Goal: Information Seeking & Learning: Learn about a topic

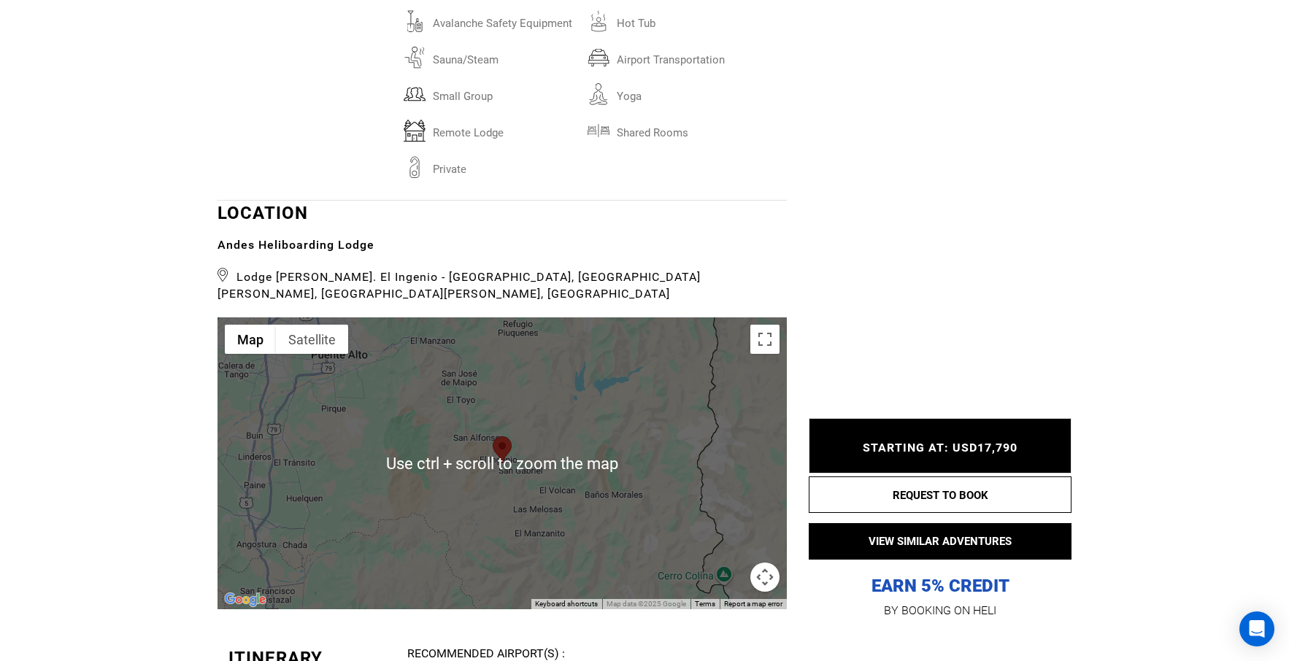
scroll to position [2846, 0]
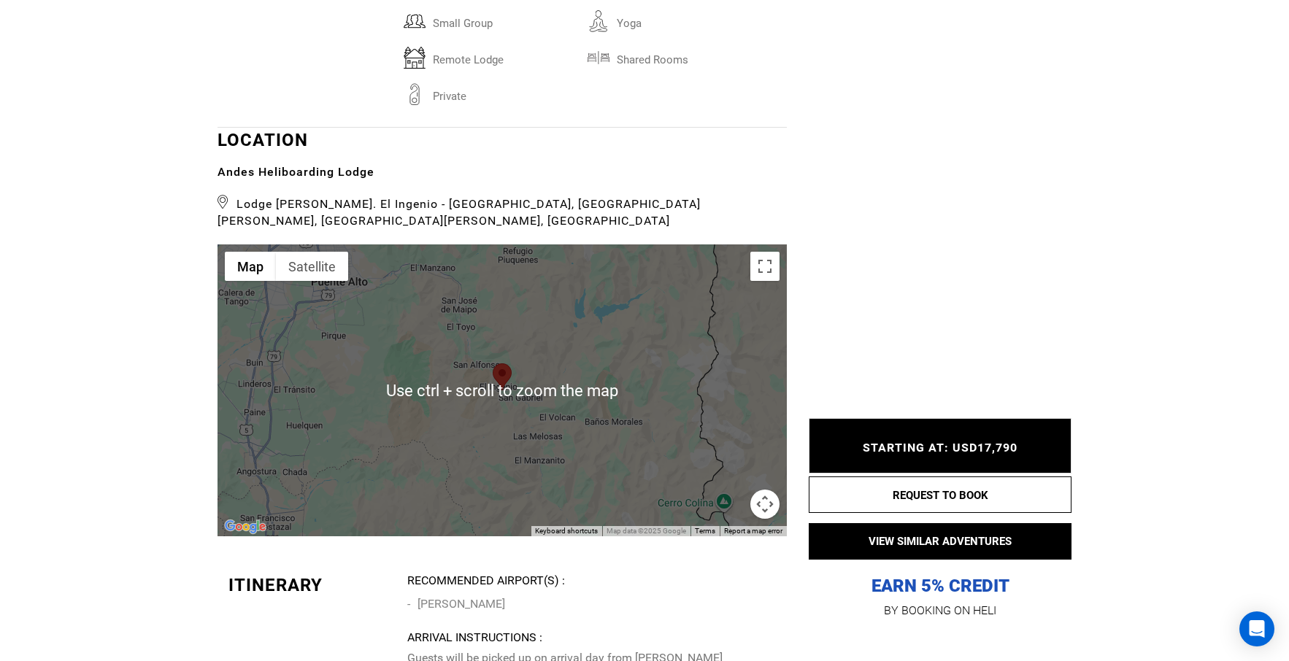
click at [760, 490] on button "Map camera controls" at bounding box center [764, 504] width 29 height 29
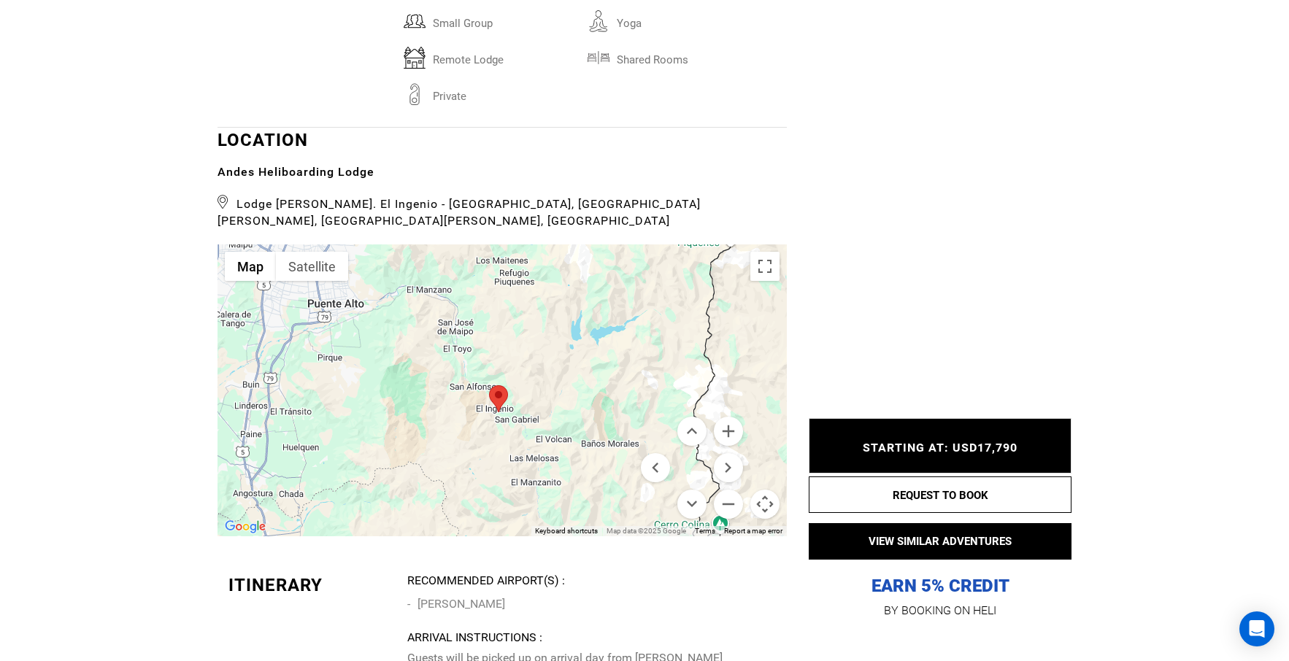
drag, startPoint x: 562, startPoint y: 443, endPoint x: 556, endPoint y: 465, distance: 22.7
click at [556, 465] on div at bounding box center [501, 390] width 569 height 292
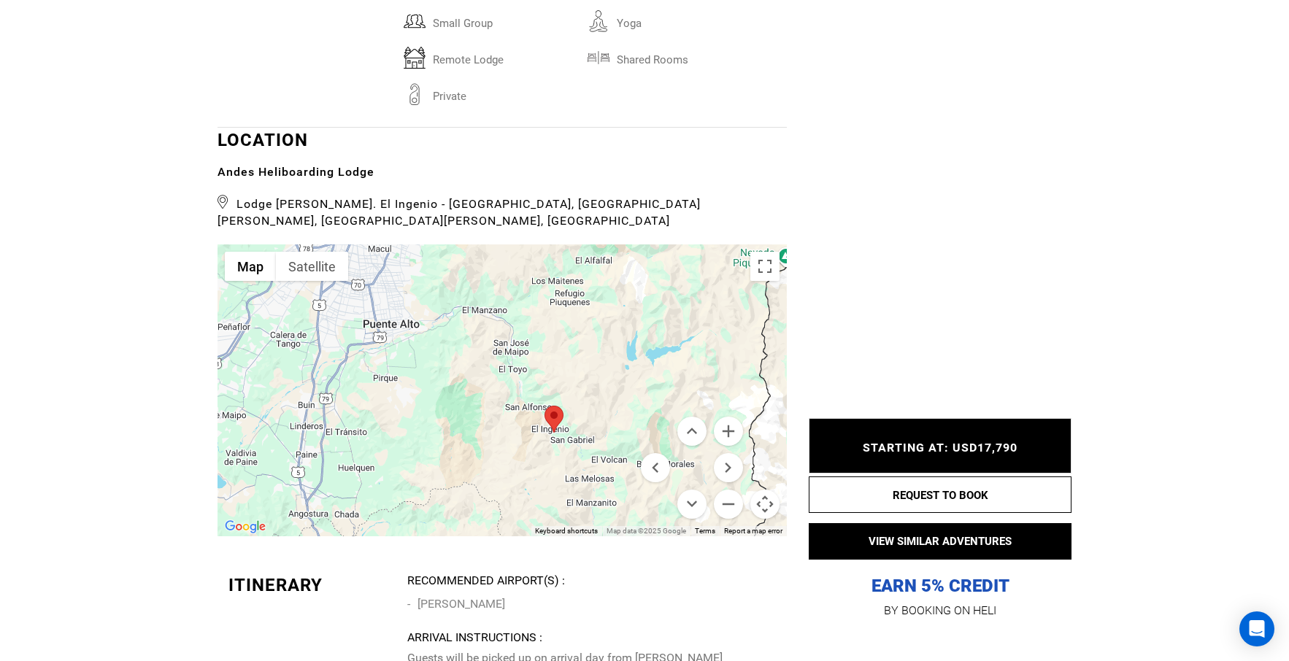
drag, startPoint x: 344, startPoint y: 430, endPoint x: 401, endPoint y: 450, distance: 61.2
click at [401, 450] on div at bounding box center [501, 390] width 569 height 292
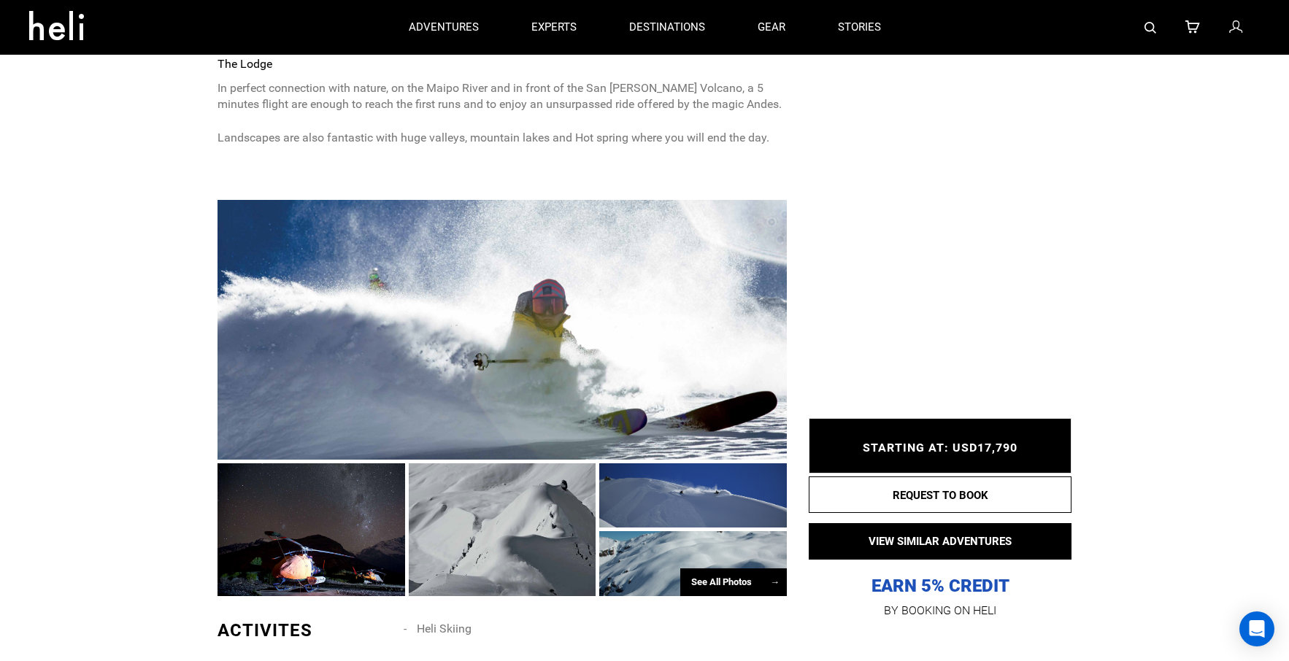
scroll to position [730, 0]
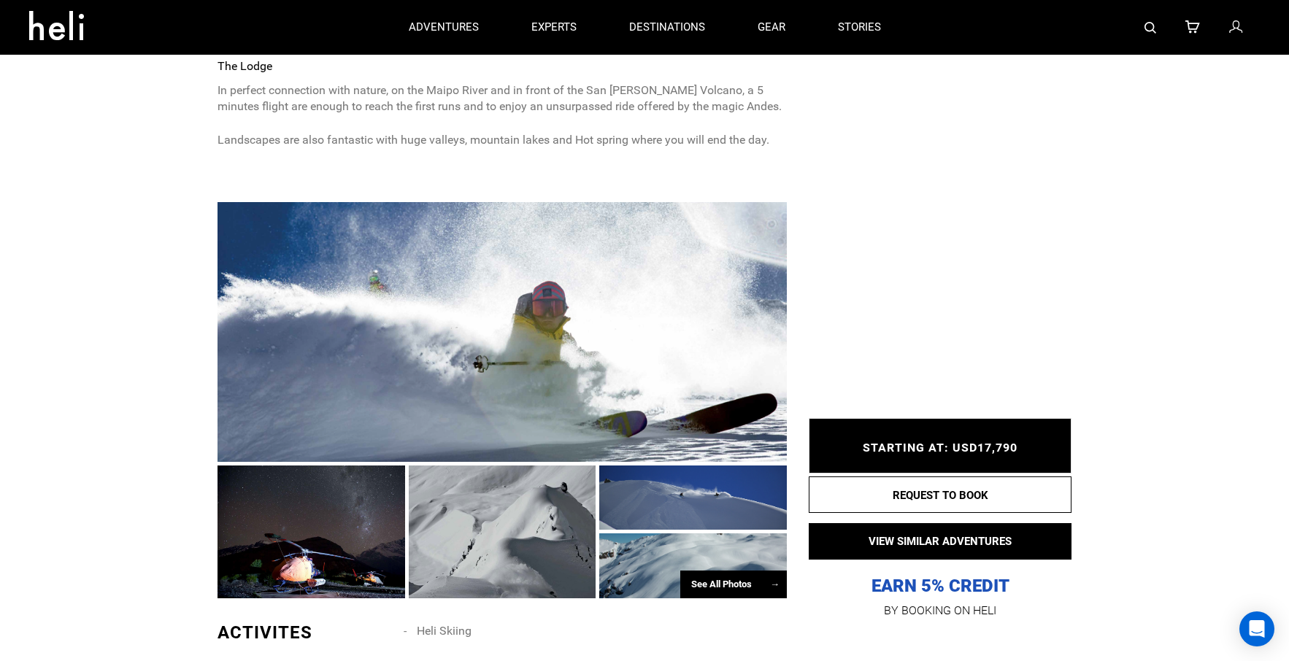
click at [748, 582] on div "See All Photos →" at bounding box center [733, 585] width 107 height 28
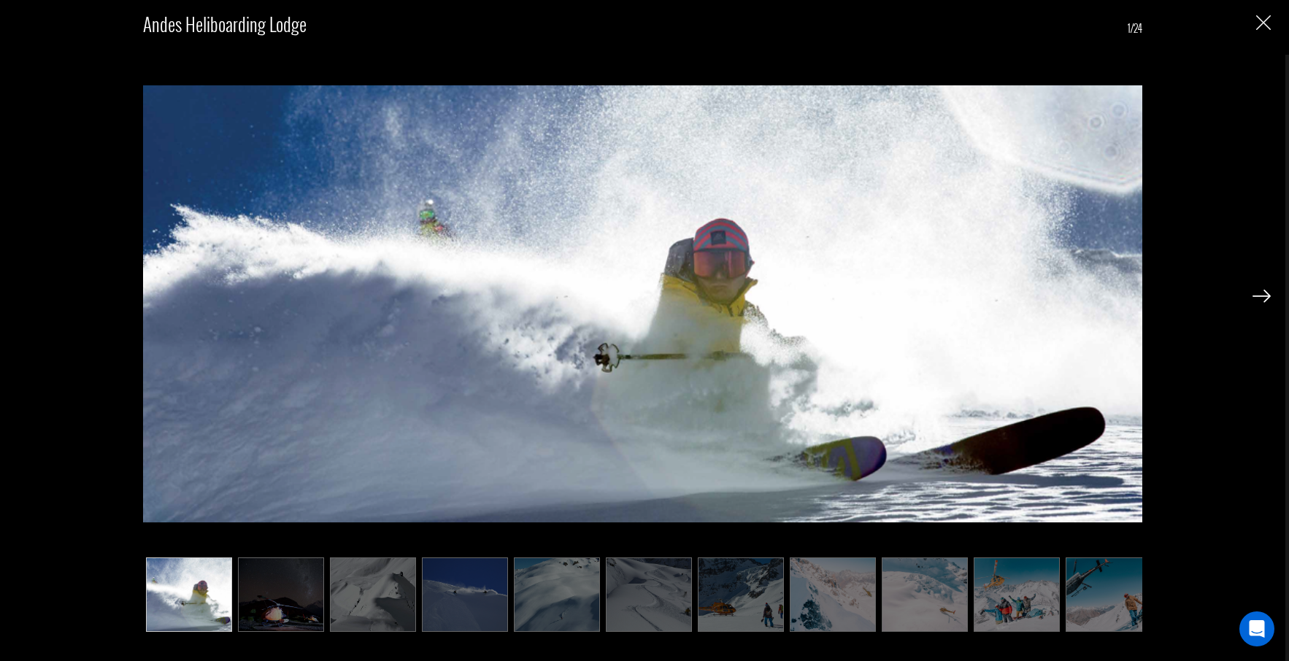
click at [1264, 293] on img at bounding box center [1261, 296] width 18 height 13
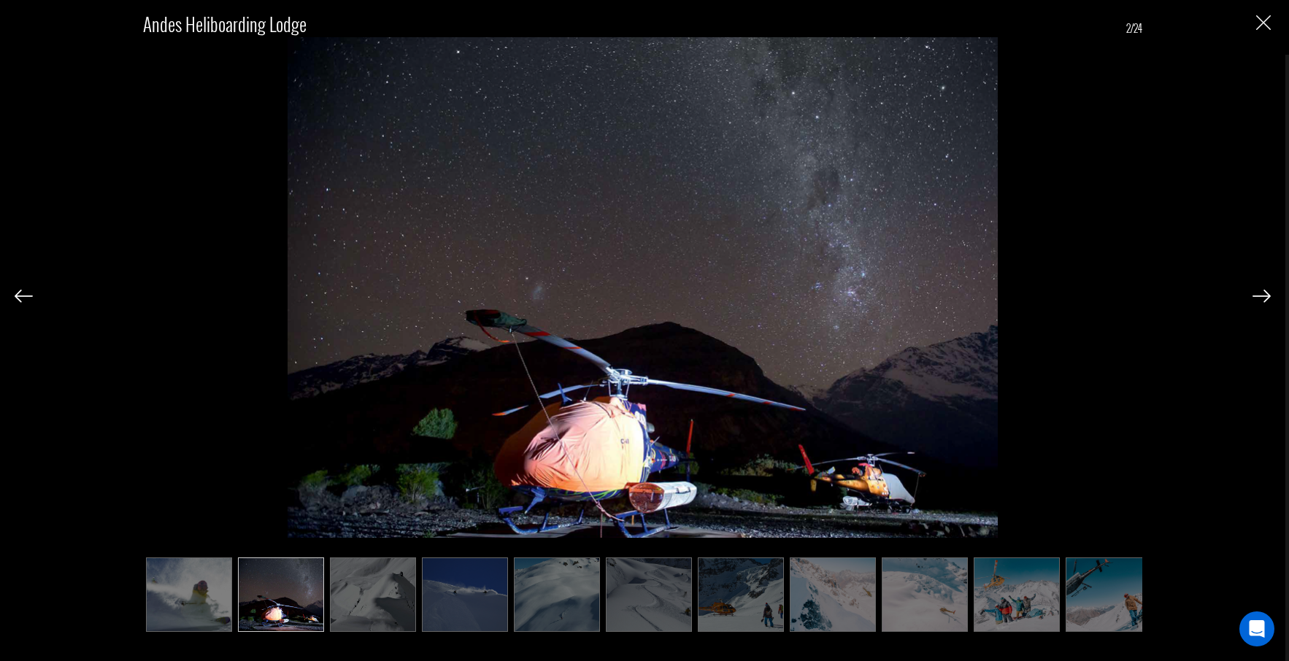
click at [1264, 293] on img at bounding box center [1261, 296] width 18 height 13
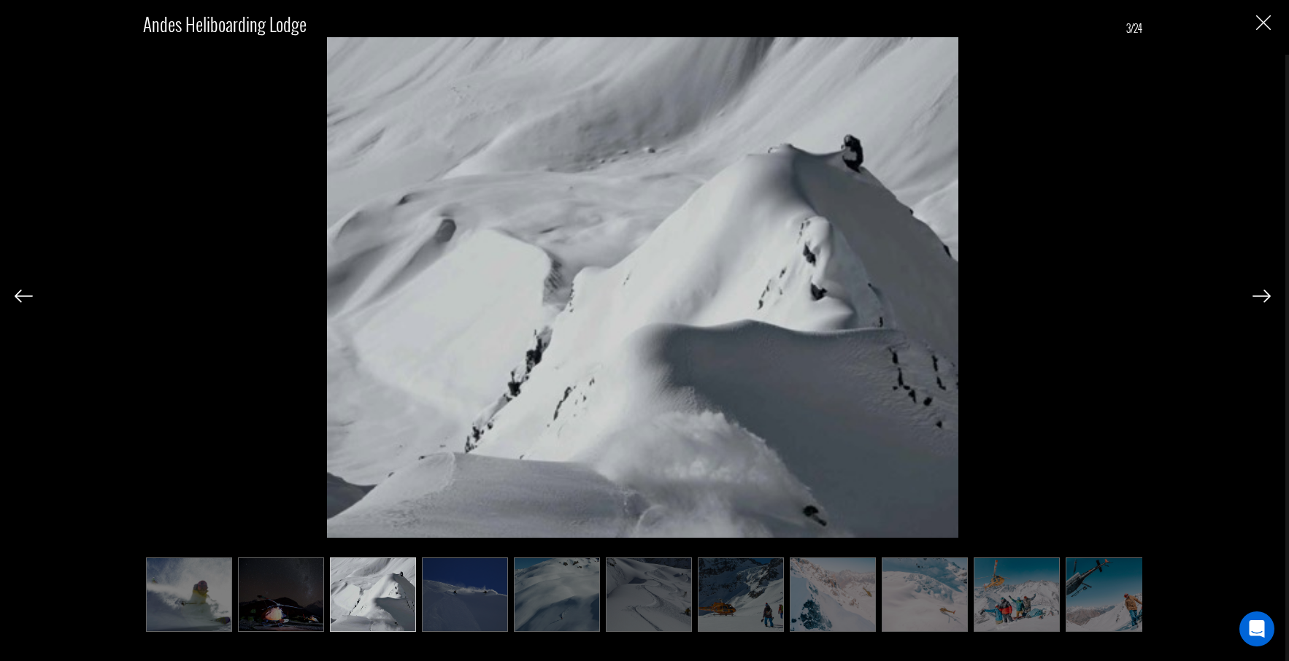
click at [1264, 293] on img at bounding box center [1261, 296] width 18 height 13
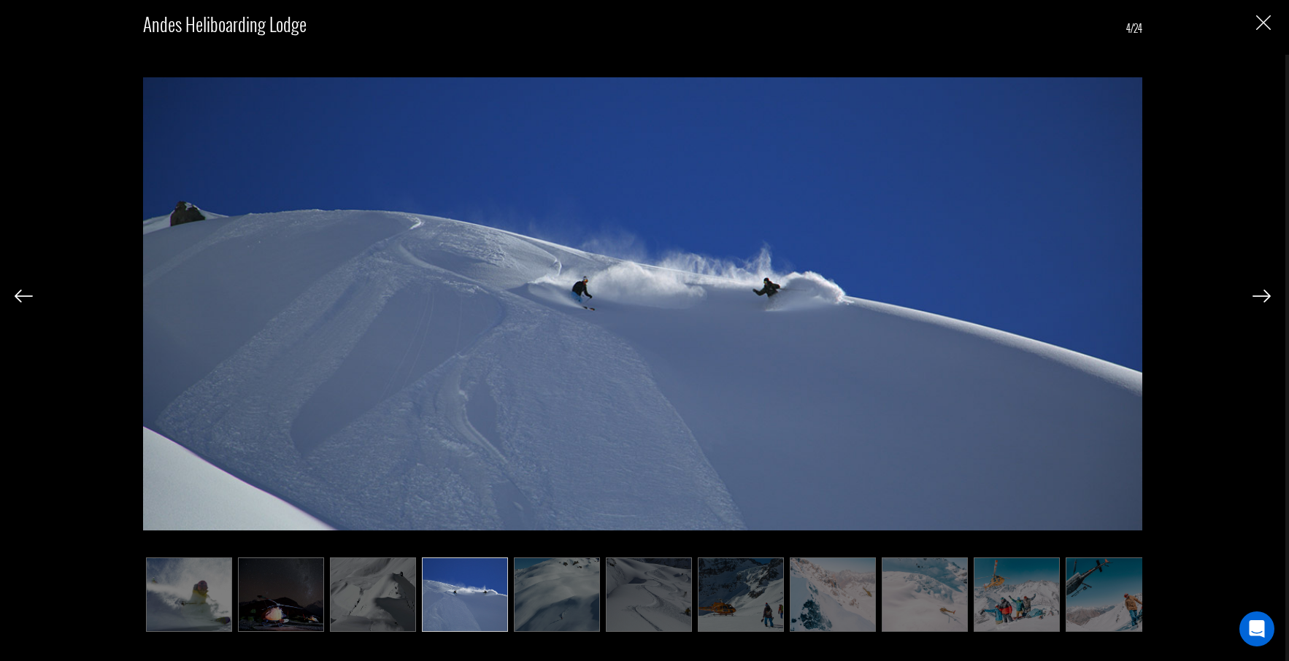
click at [1262, 295] on img at bounding box center [1261, 296] width 18 height 13
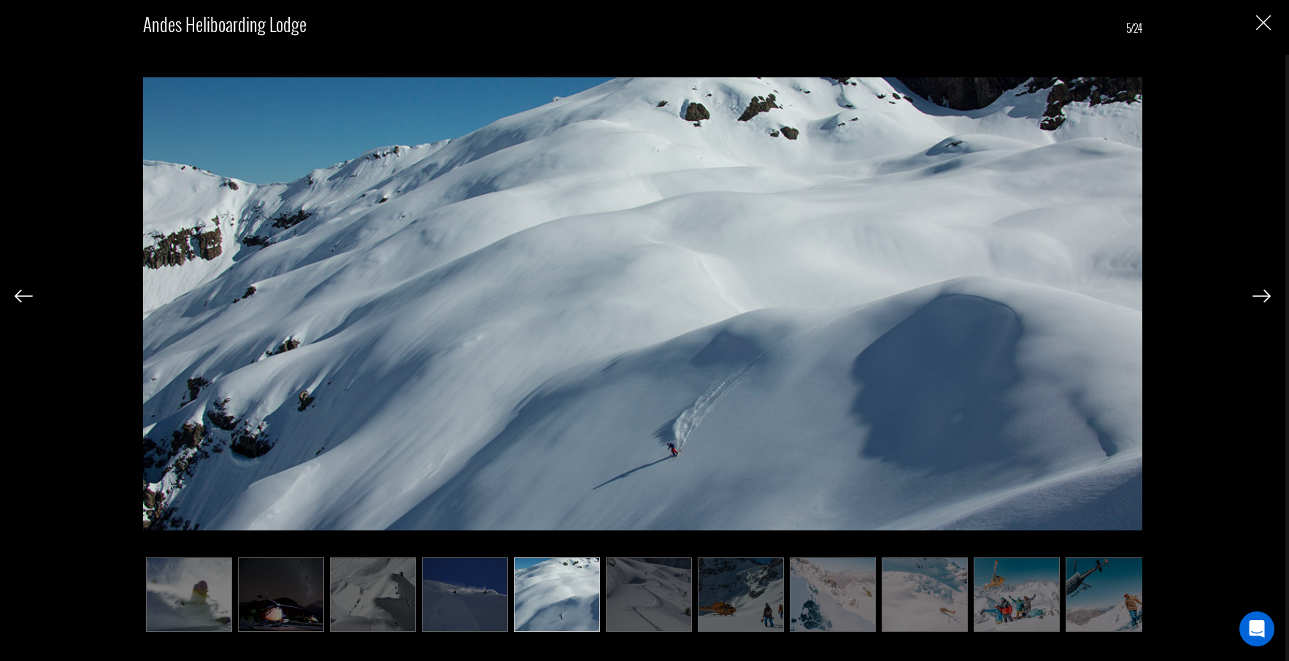
click at [1262, 295] on img at bounding box center [1261, 296] width 18 height 13
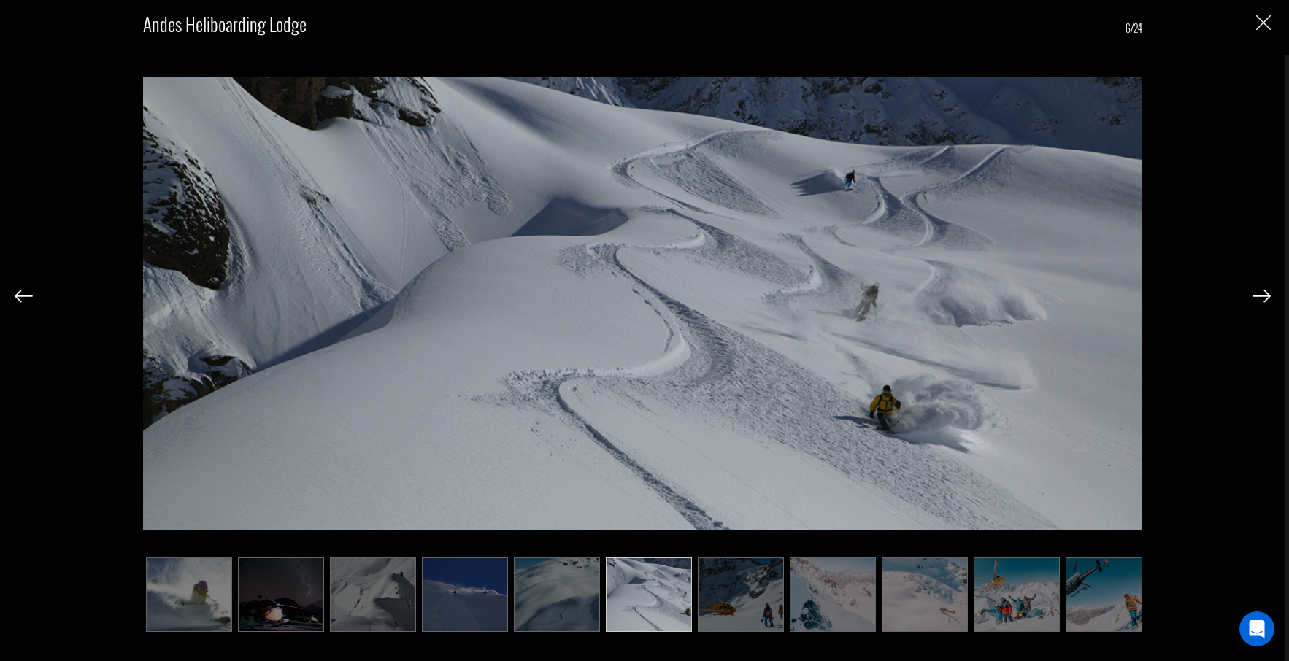
click at [1262, 295] on img at bounding box center [1261, 296] width 18 height 13
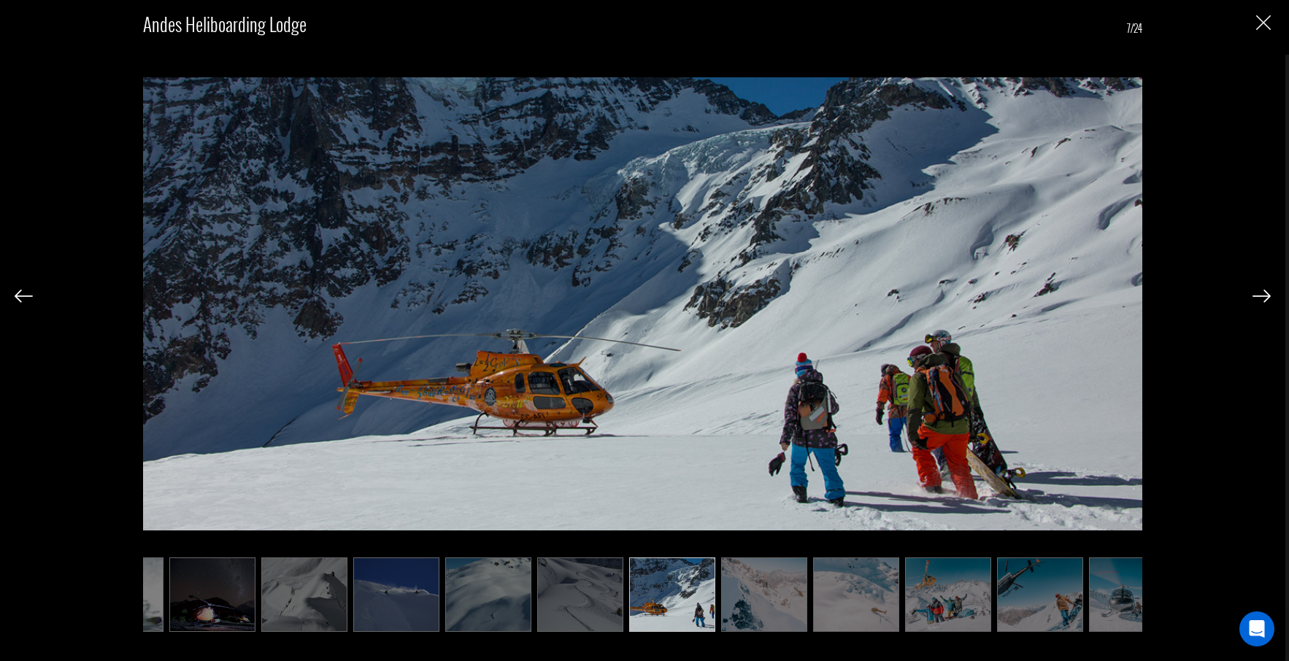
scroll to position [0, 73]
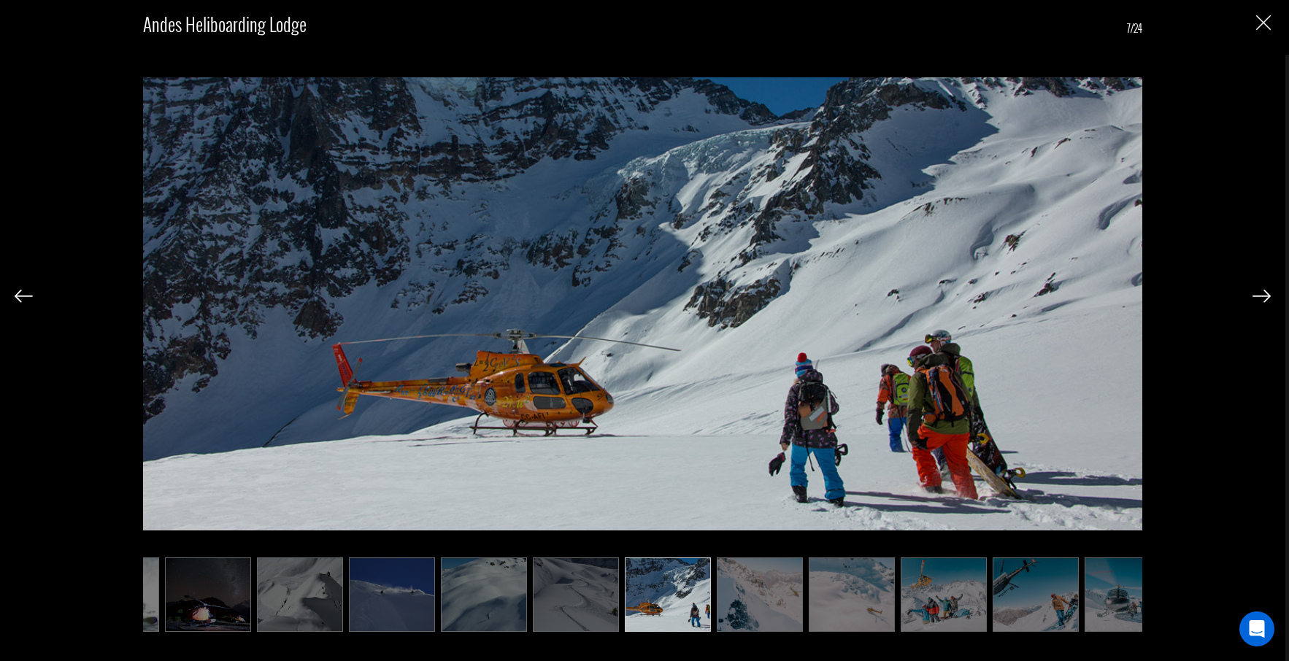
click at [1262, 295] on img at bounding box center [1261, 296] width 18 height 13
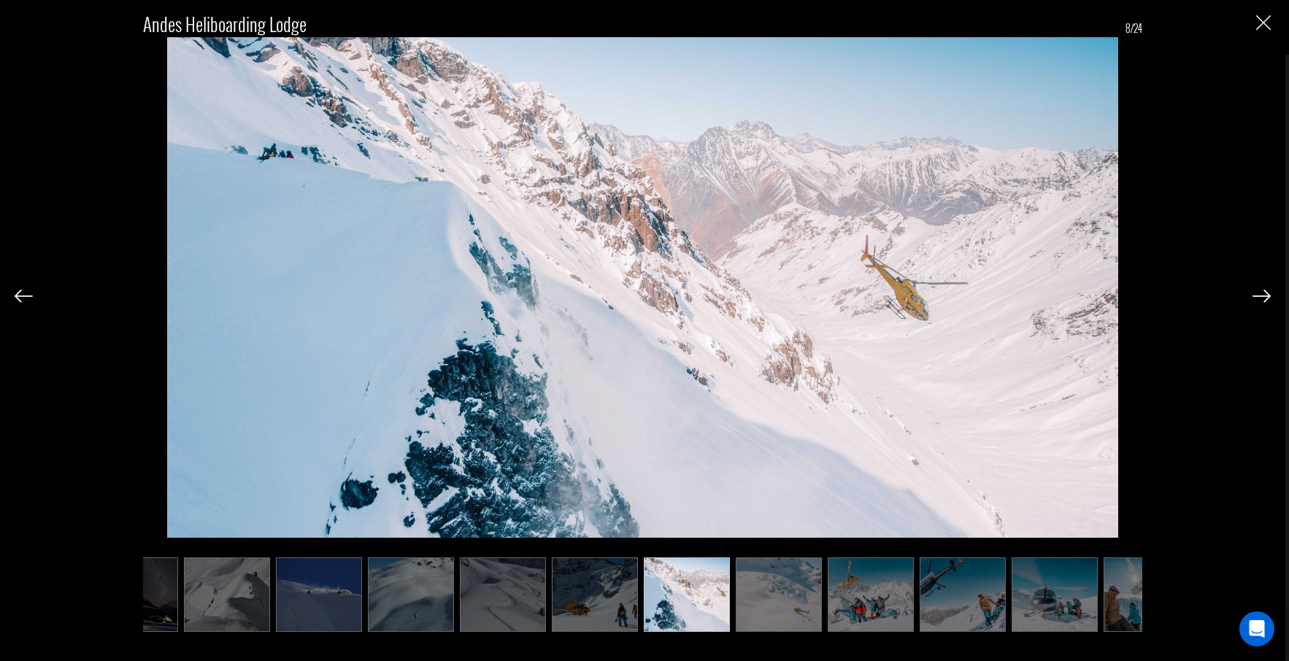
scroll to position [0, 146]
click at [1262, 295] on img at bounding box center [1261, 296] width 18 height 13
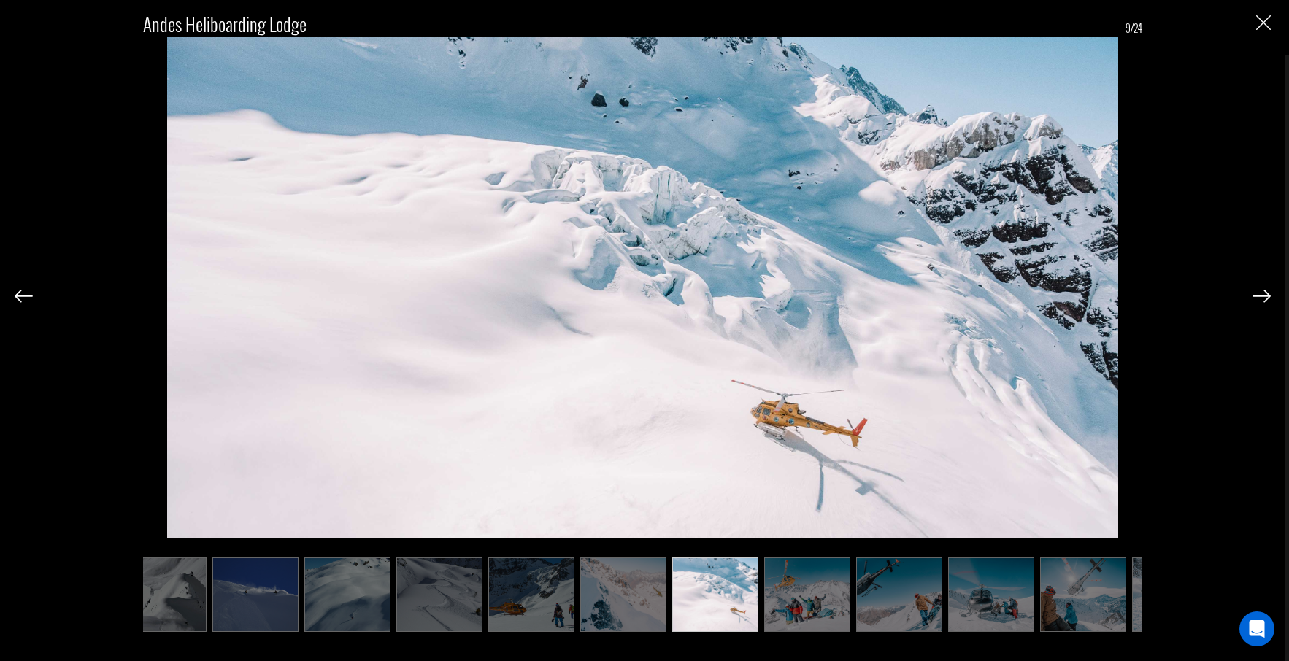
scroll to position [0, 219]
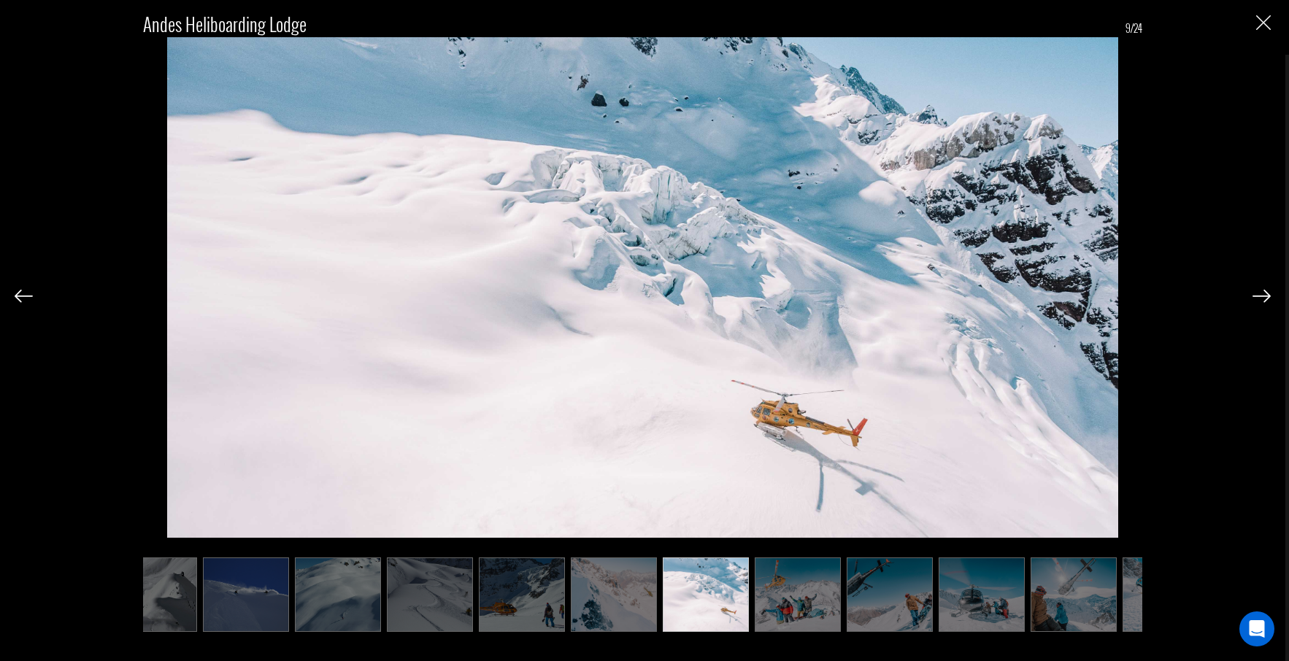
click at [1262, 295] on img at bounding box center [1261, 296] width 18 height 13
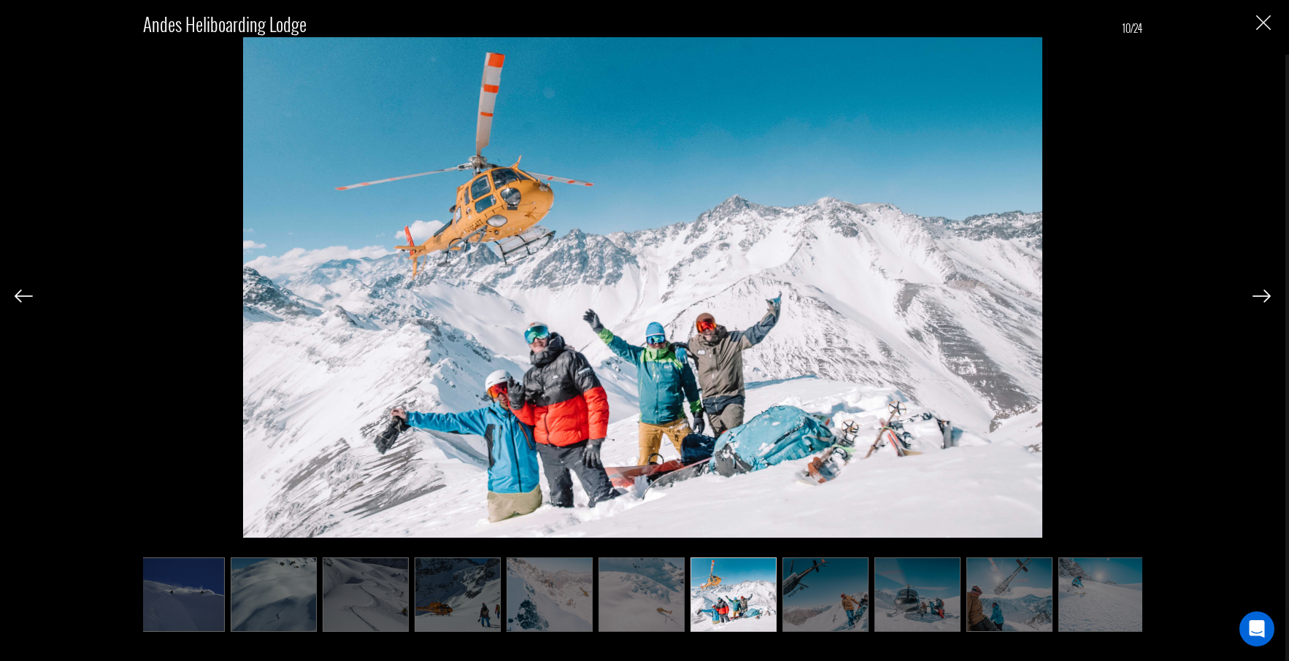
scroll to position [0, 292]
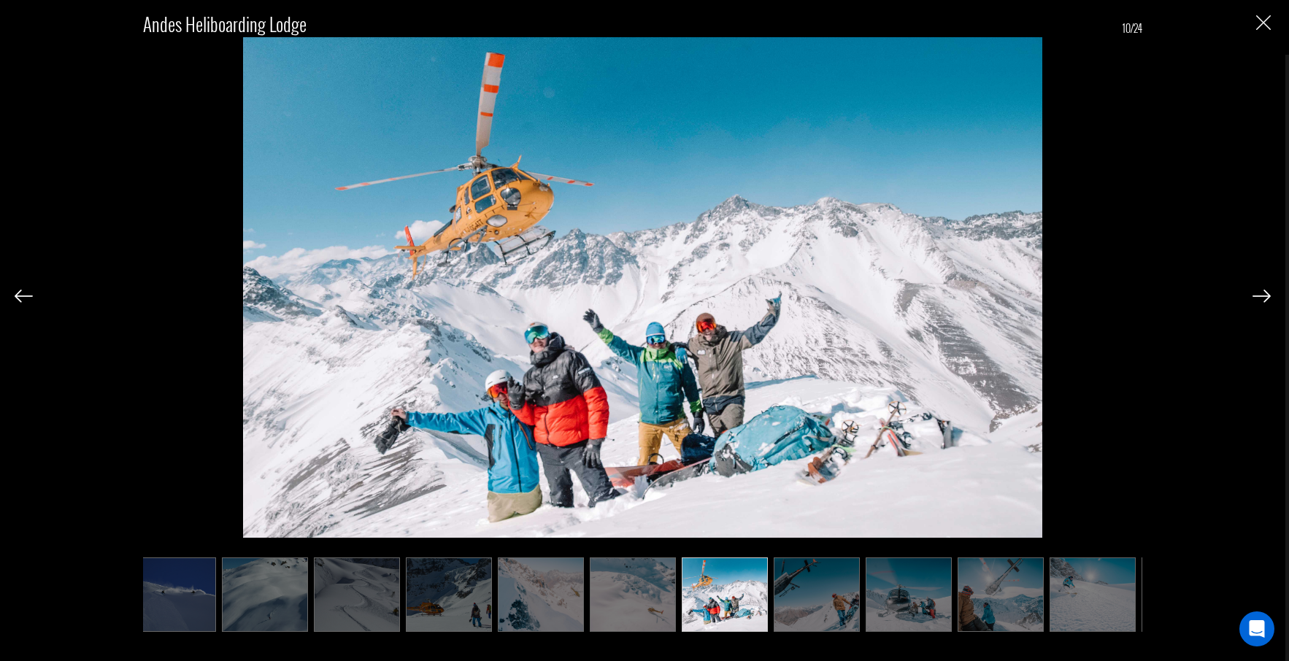
click at [1262, 295] on img at bounding box center [1261, 296] width 18 height 13
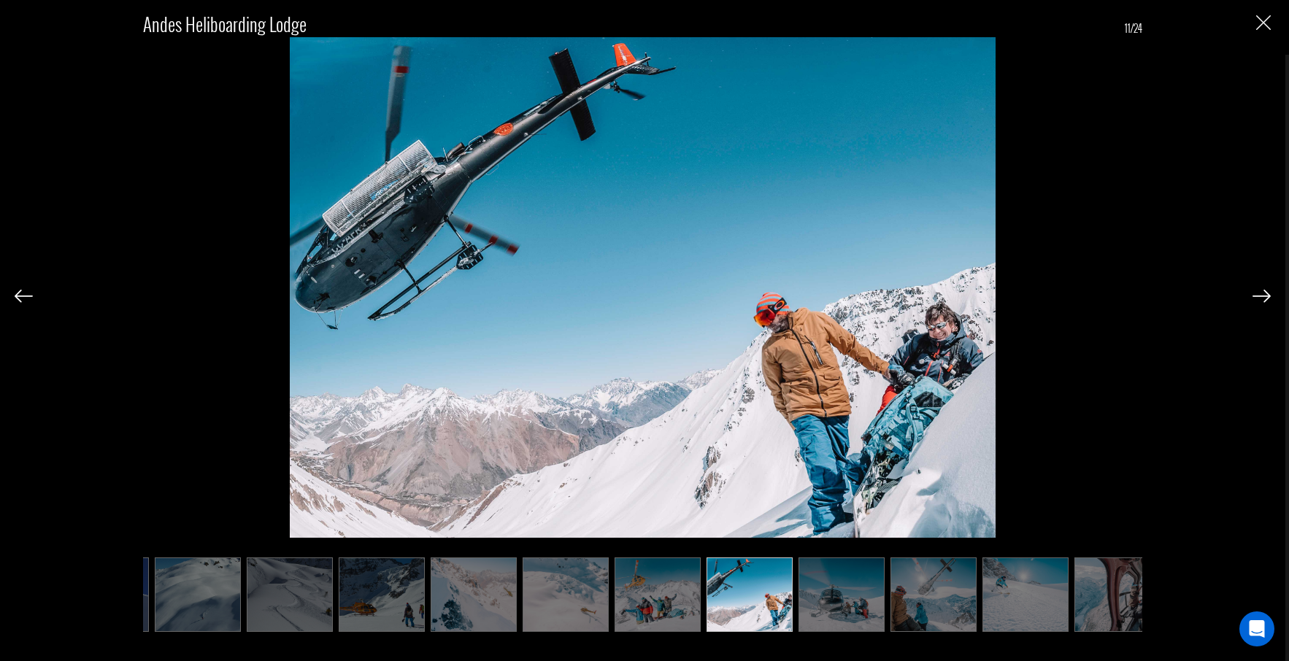
scroll to position [0, 365]
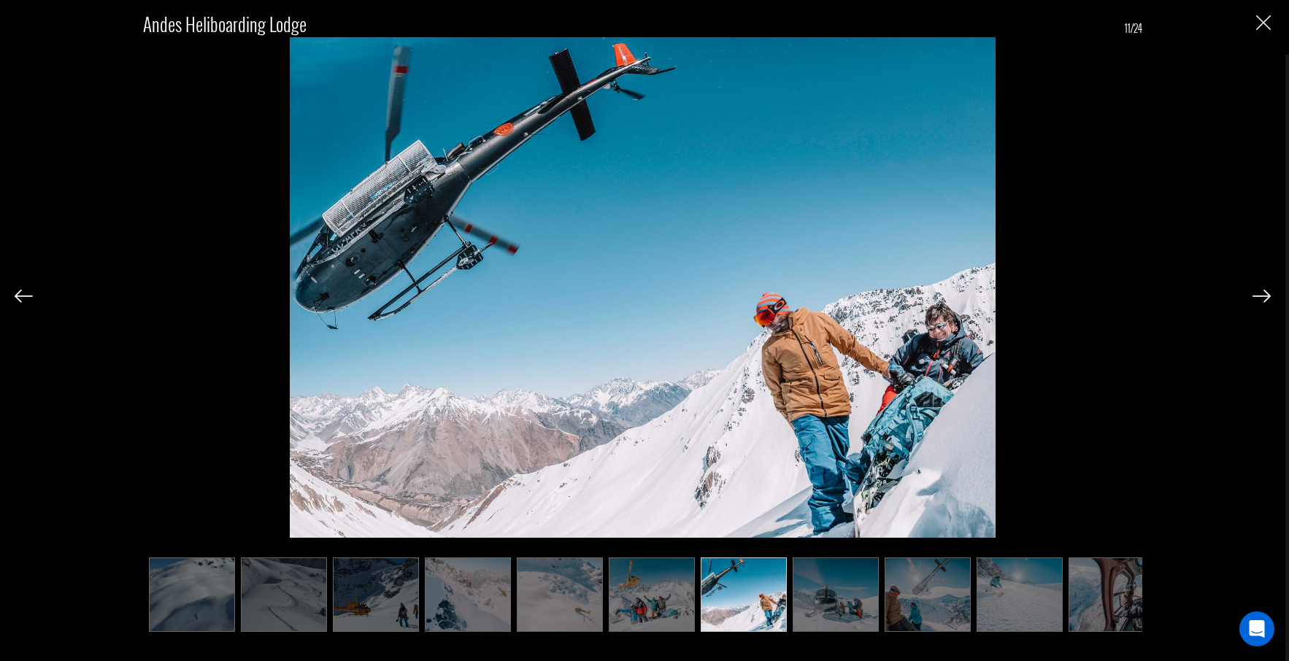
click at [1262, 295] on img at bounding box center [1261, 296] width 18 height 13
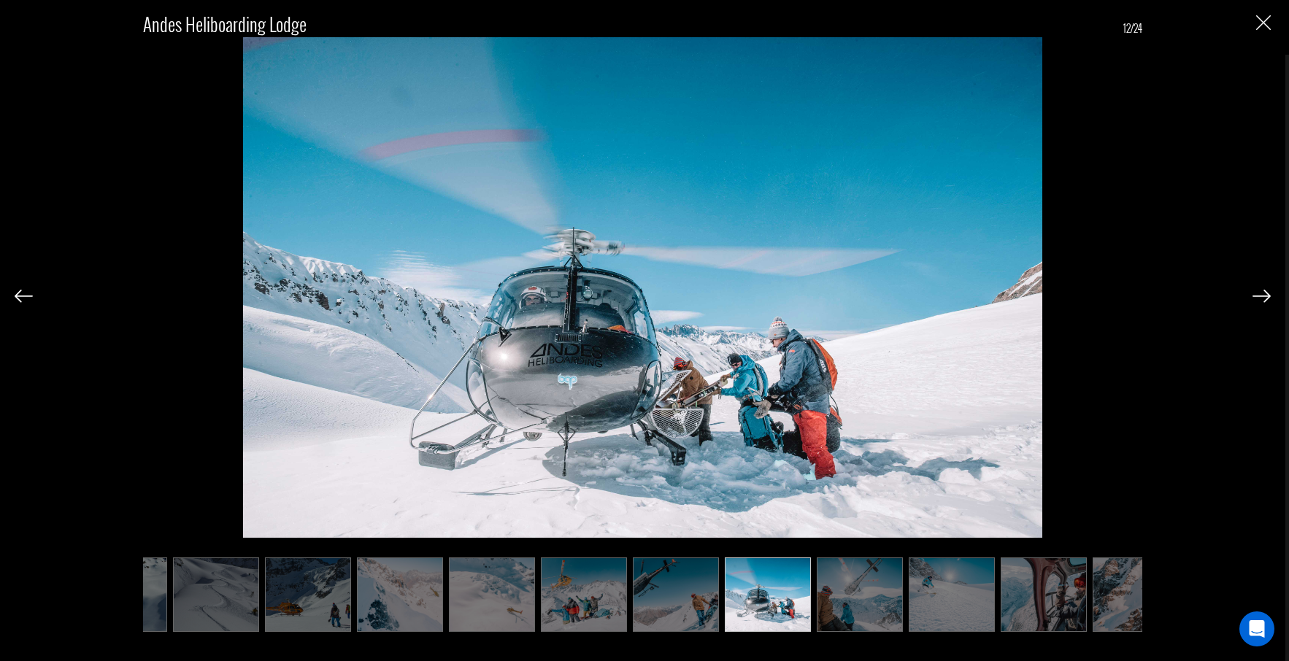
scroll to position [0, 438]
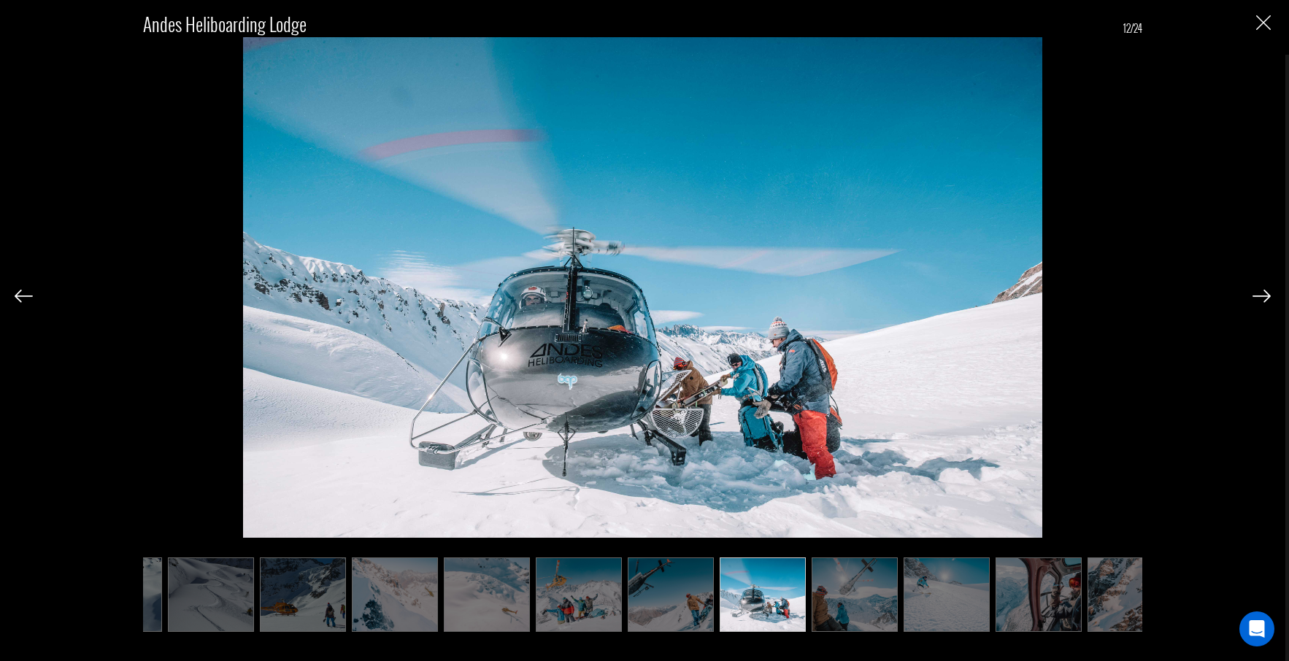
click at [1262, 295] on img at bounding box center [1261, 296] width 18 height 13
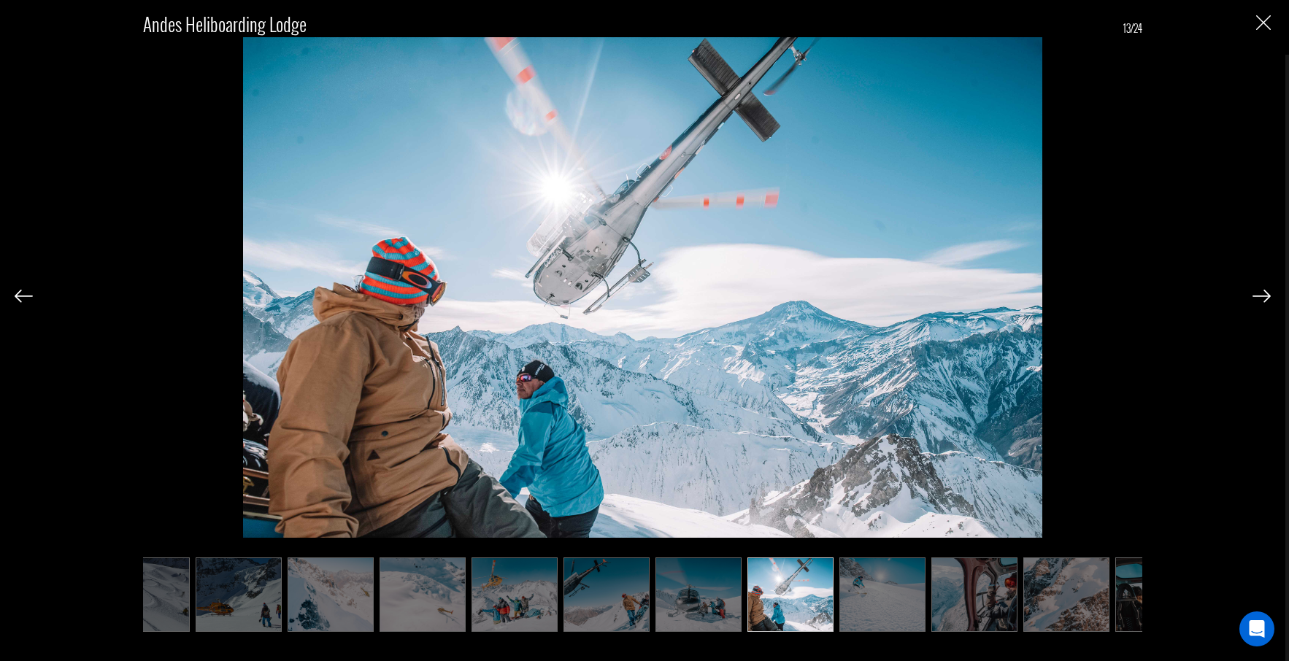
scroll to position [0, 511]
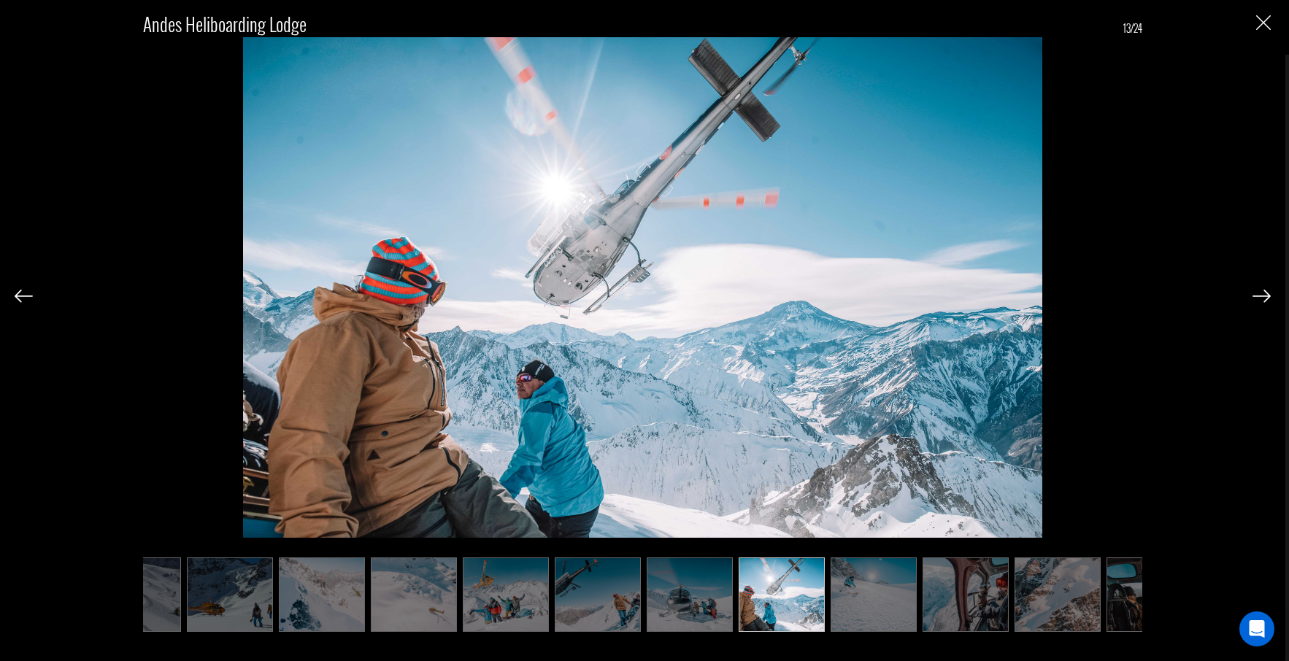
click at [1262, 295] on img at bounding box center [1261, 296] width 18 height 13
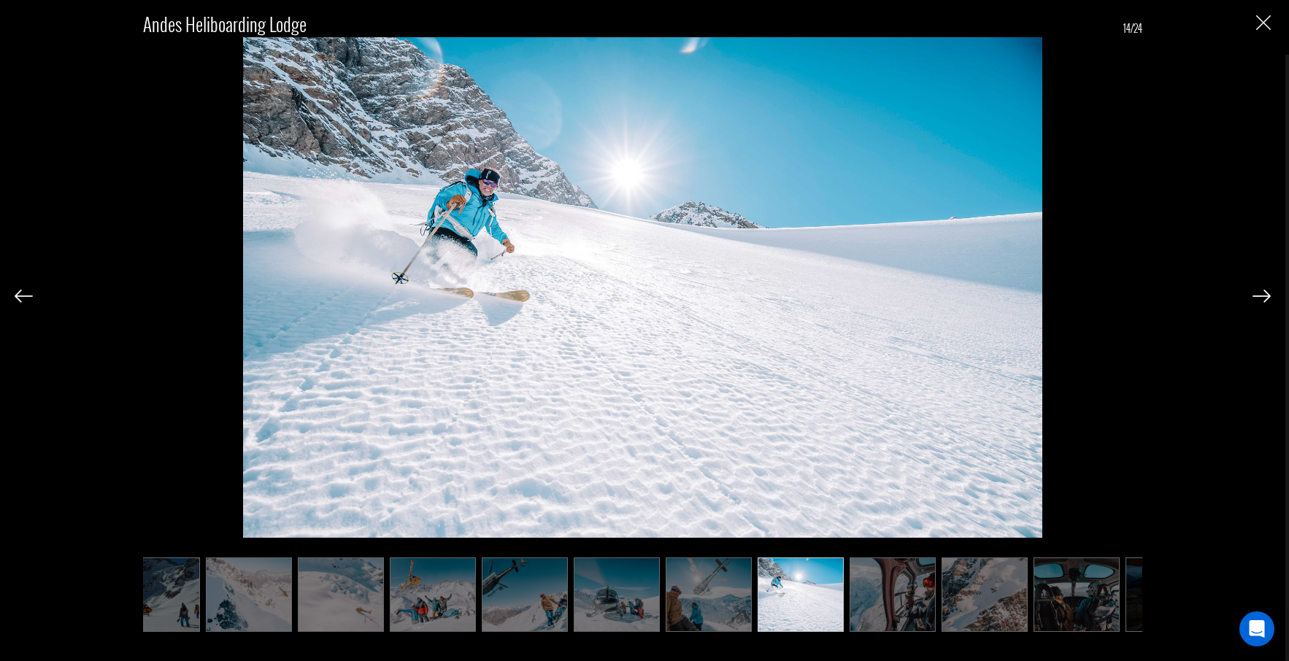
click at [1262, 295] on img at bounding box center [1261, 296] width 18 height 13
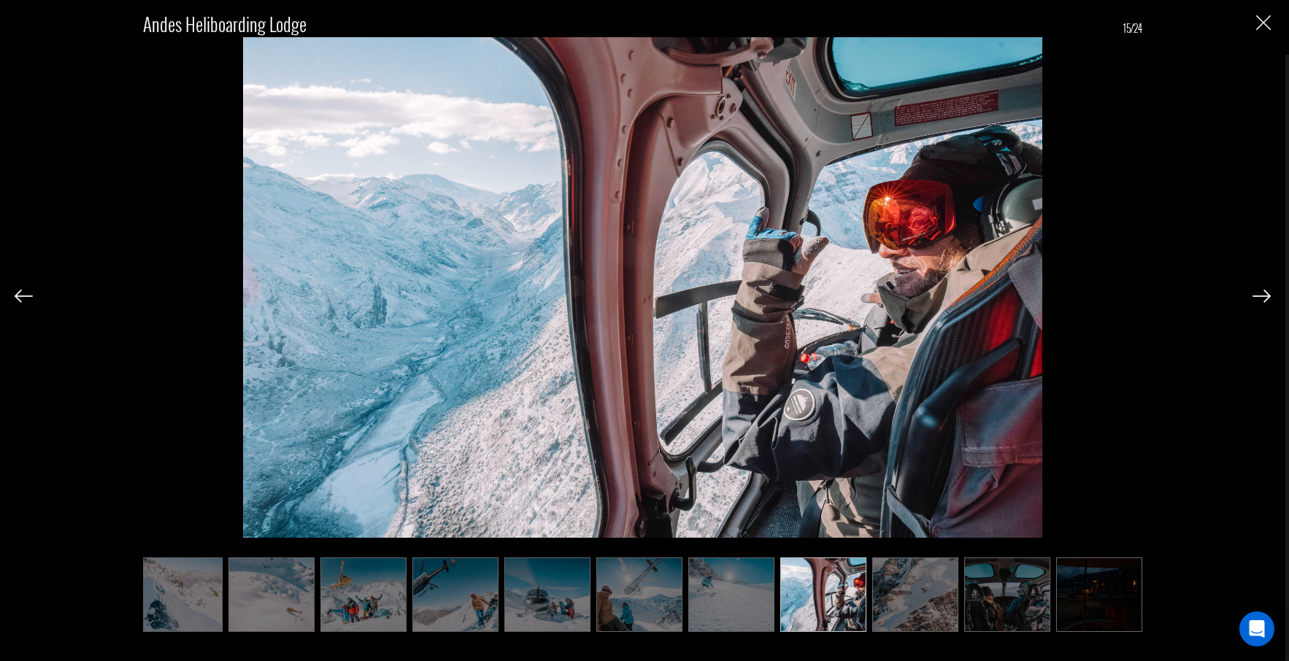
scroll to position [0, 657]
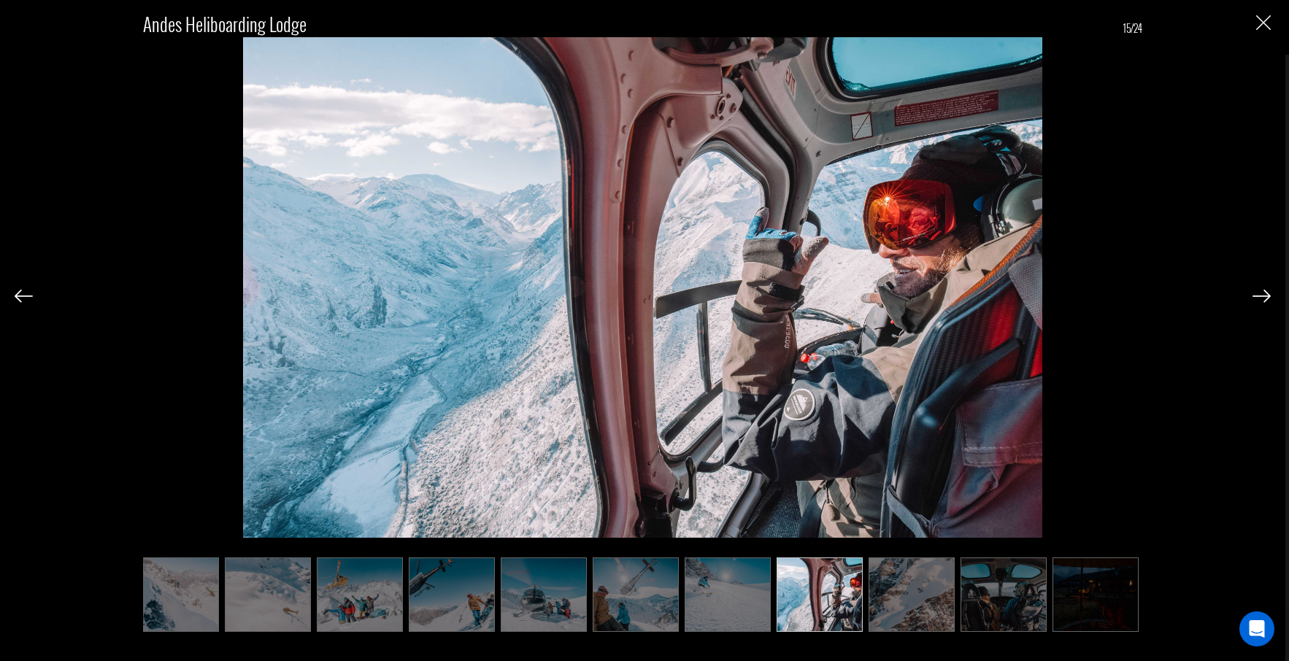
click at [1262, 295] on img at bounding box center [1261, 296] width 18 height 13
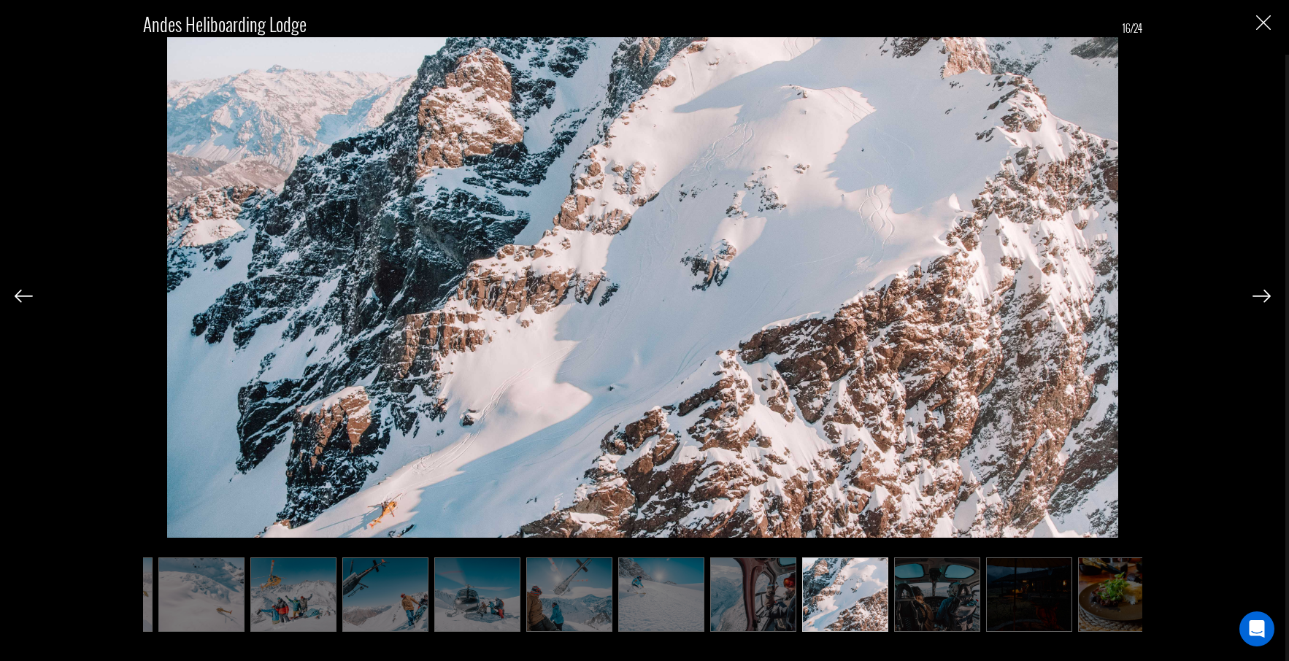
scroll to position [0, 730]
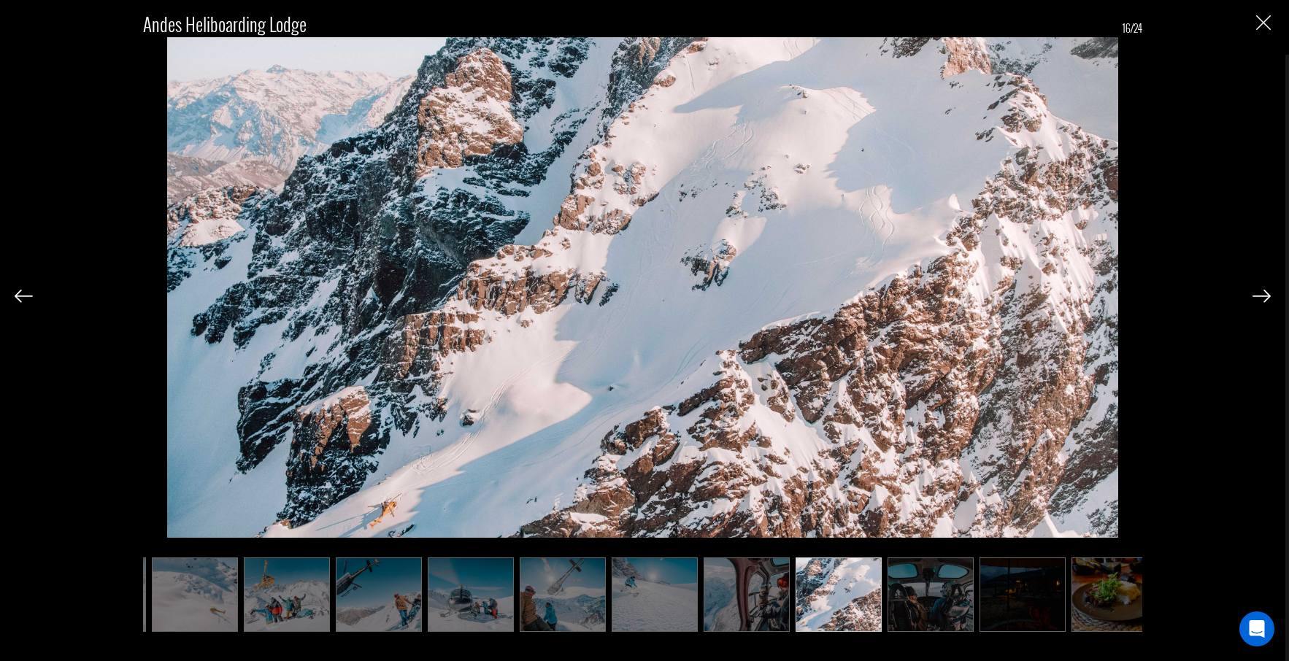
click at [1262, 295] on img at bounding box center [1261, 296] width 18 height 13
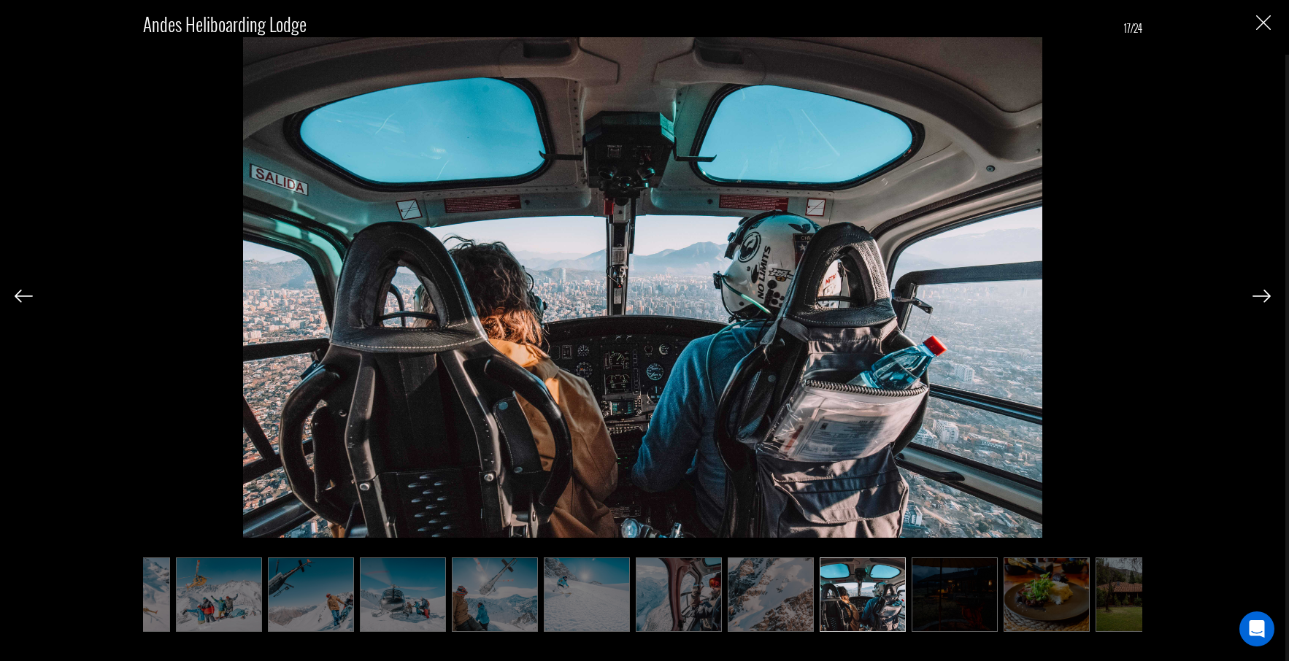
scroll to position [0, 803]
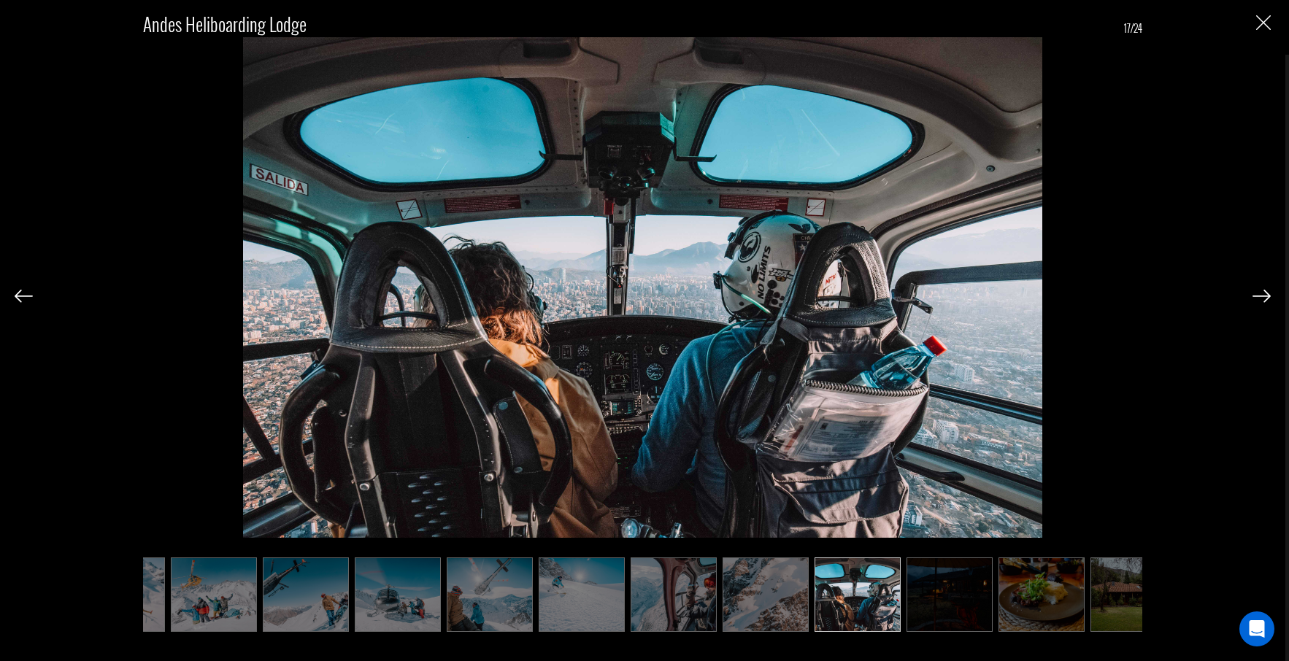
click at [1262, 295] on img at bounding box center [1261, 296] width 18 height 13
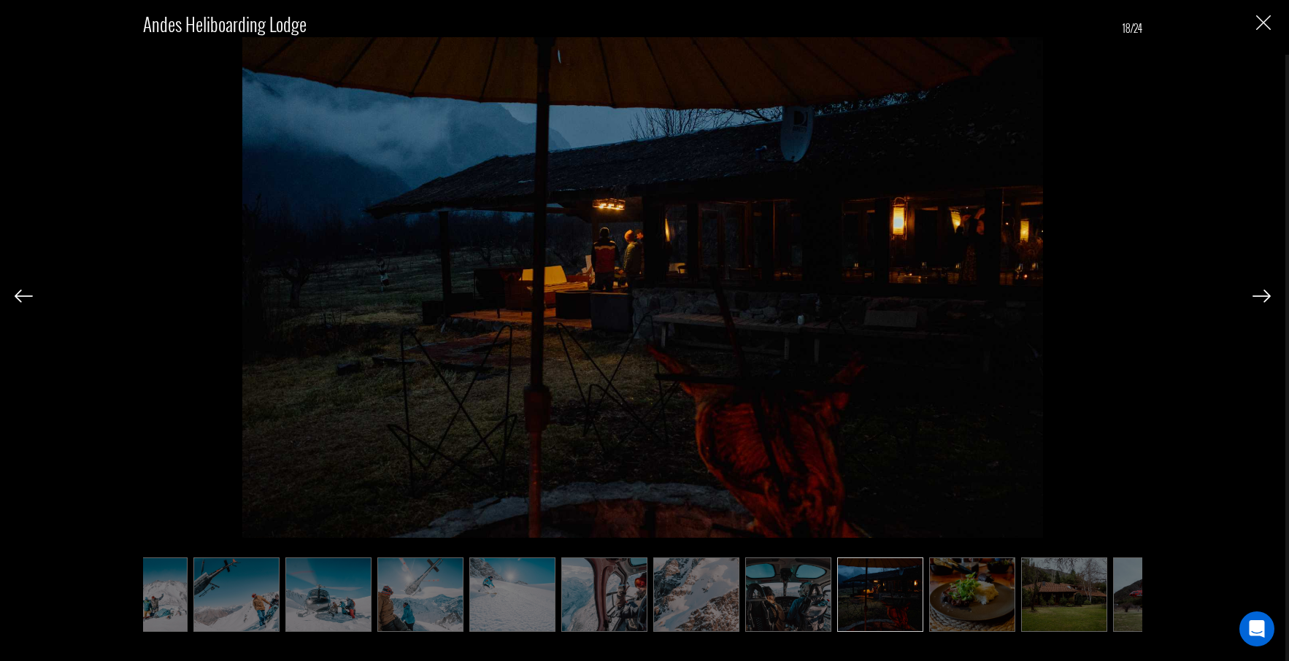
scroll to position [0, 876]
click at [1261, 290] on img at bounding box center [1261, 296] width 18 height 13
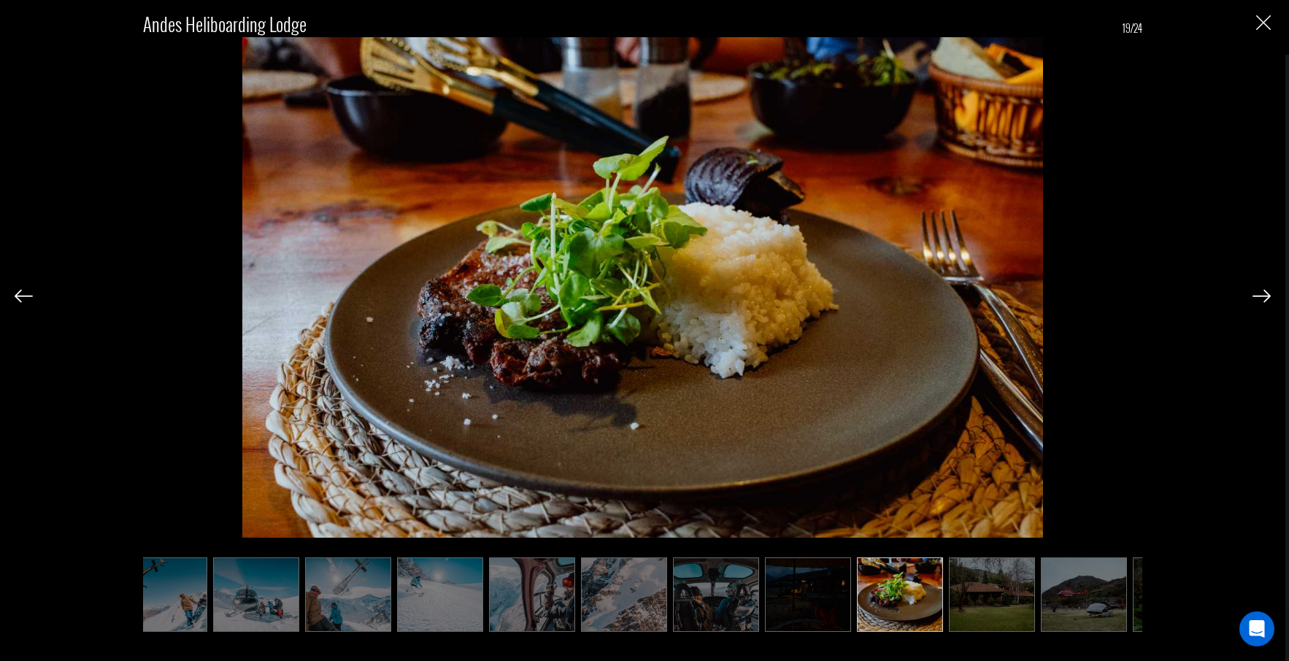
scroll to position [0, 949]
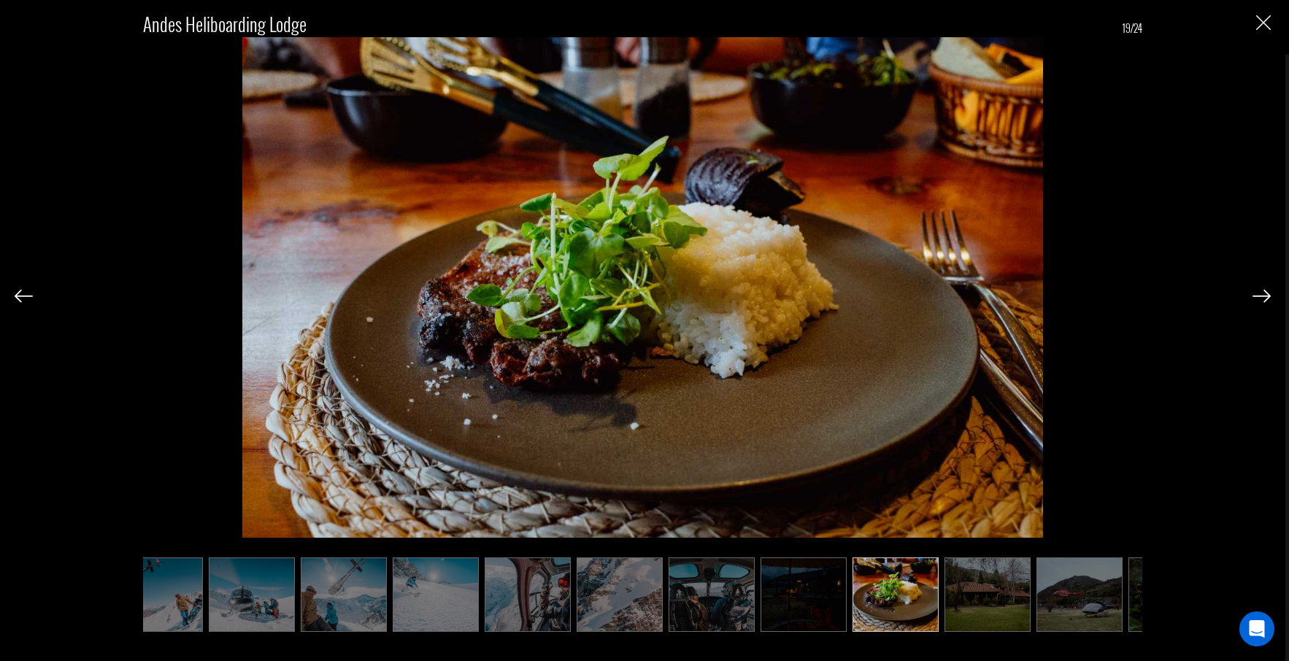
click at [1261, 290] on img at bounding box center [1261, 296] width 18 height 13
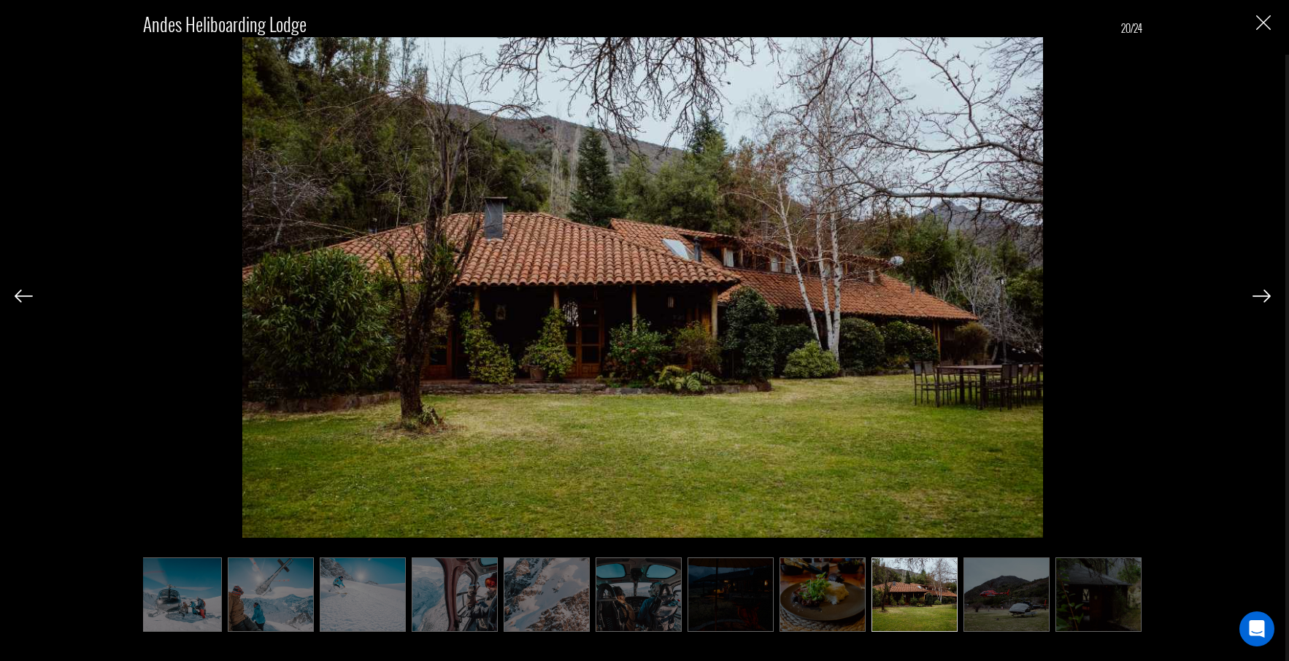
click at [1261, 290] on img at bounding box center [1261, 296] width 18 height 13
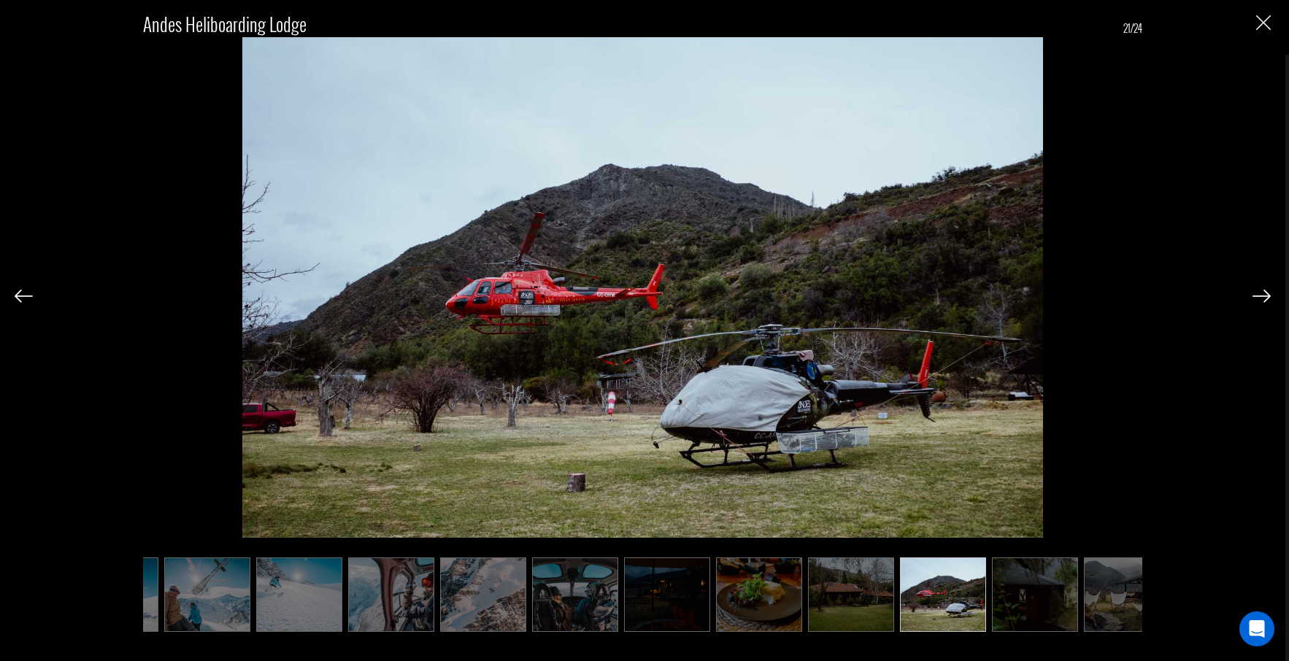
scroll to position [0, 1094]
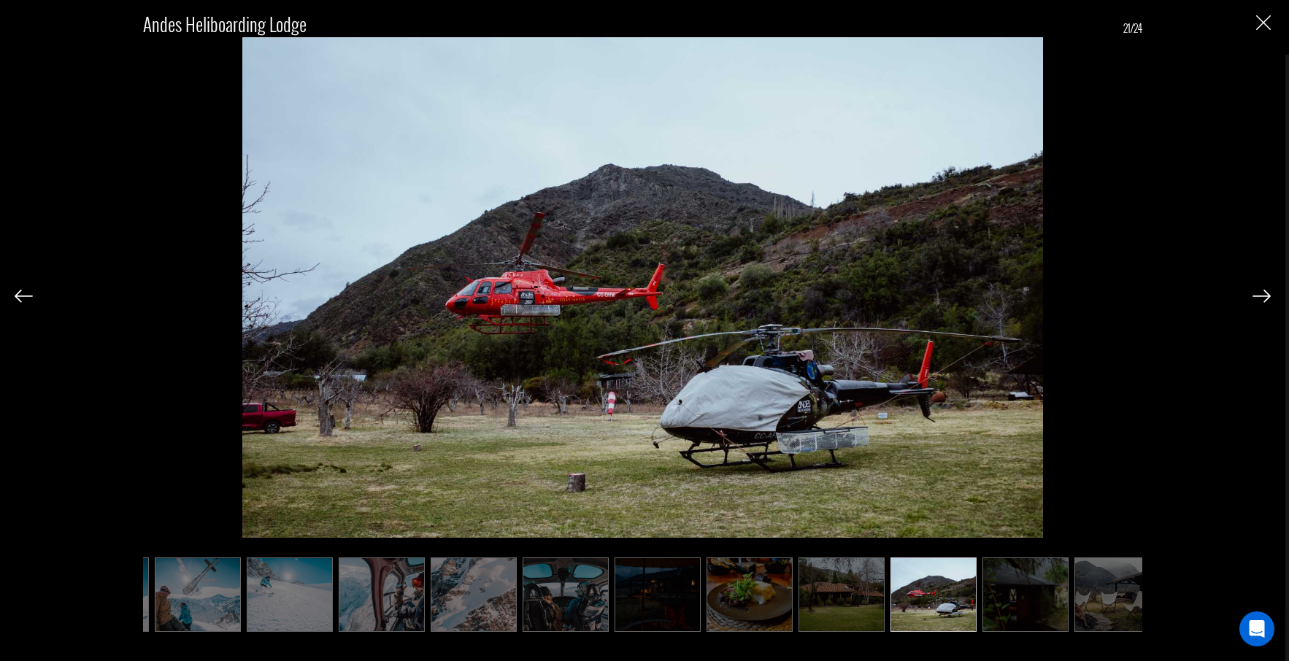
click at [1261, 290] on img at bounding box center [1261, 296] width 18 height 13
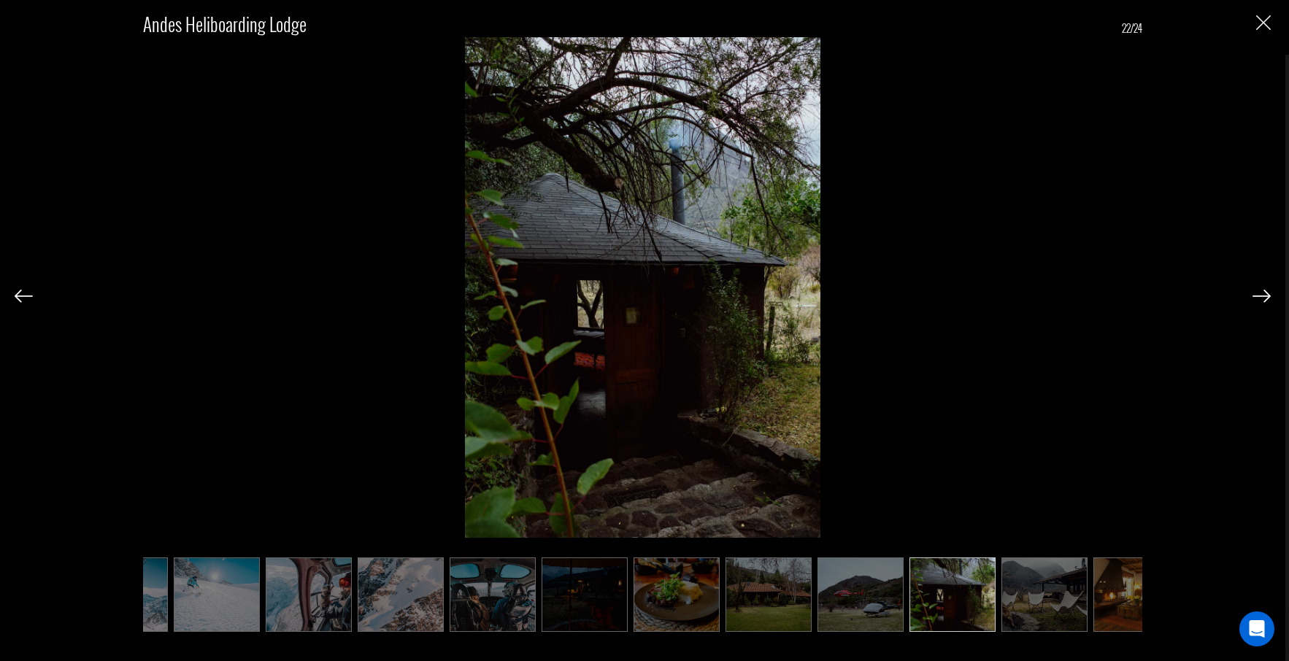
click at [1261, 290] on img at bounding box center [1261, 296] width 18 height 13
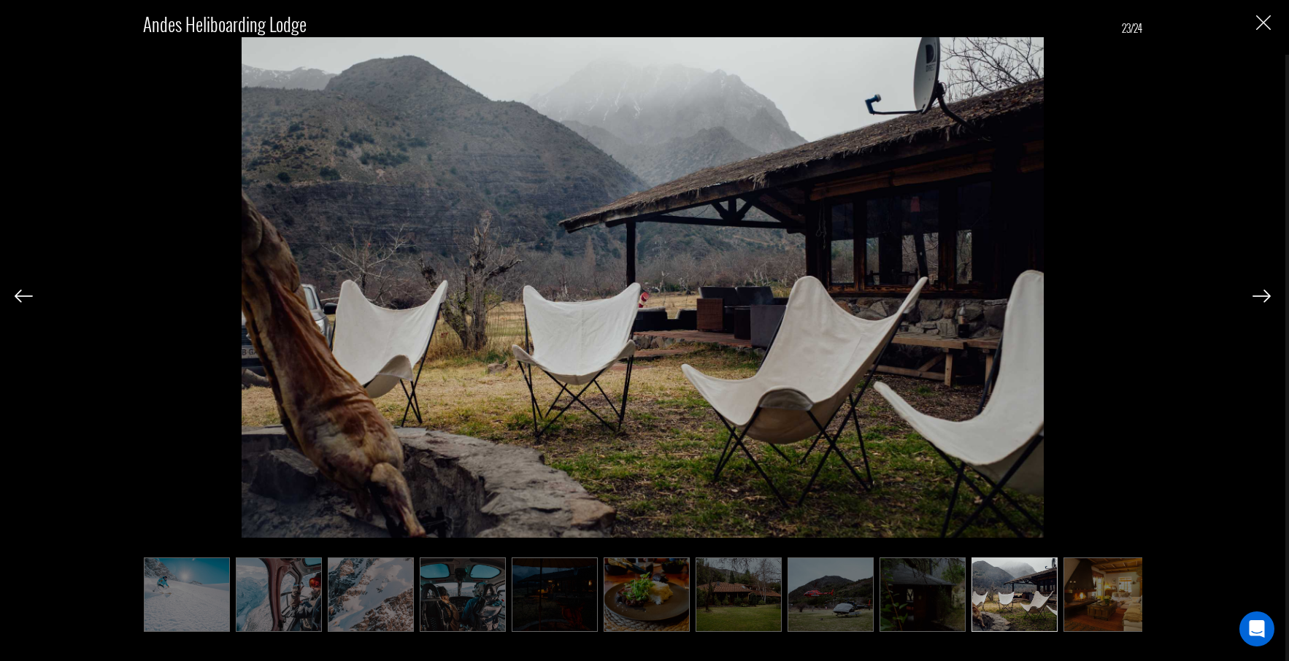
scroll to position [0, 1208]
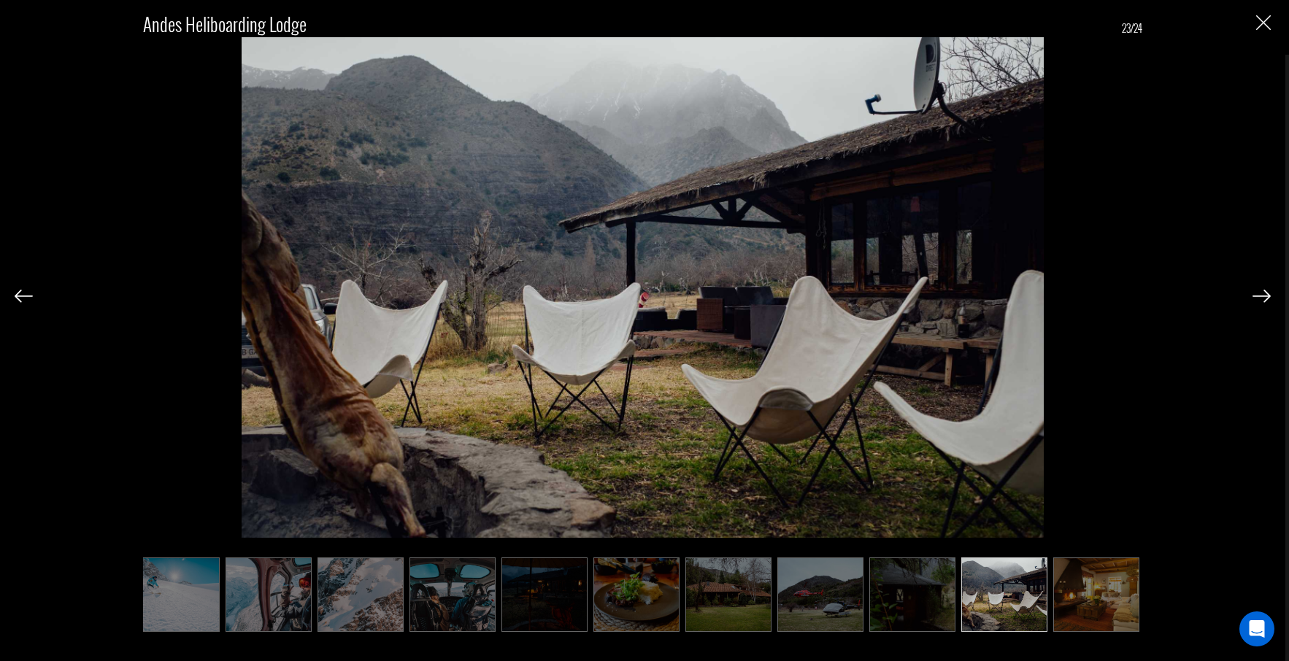
click at [1261, 290] on img at bounding box center [1261, 296] width 18 height 13
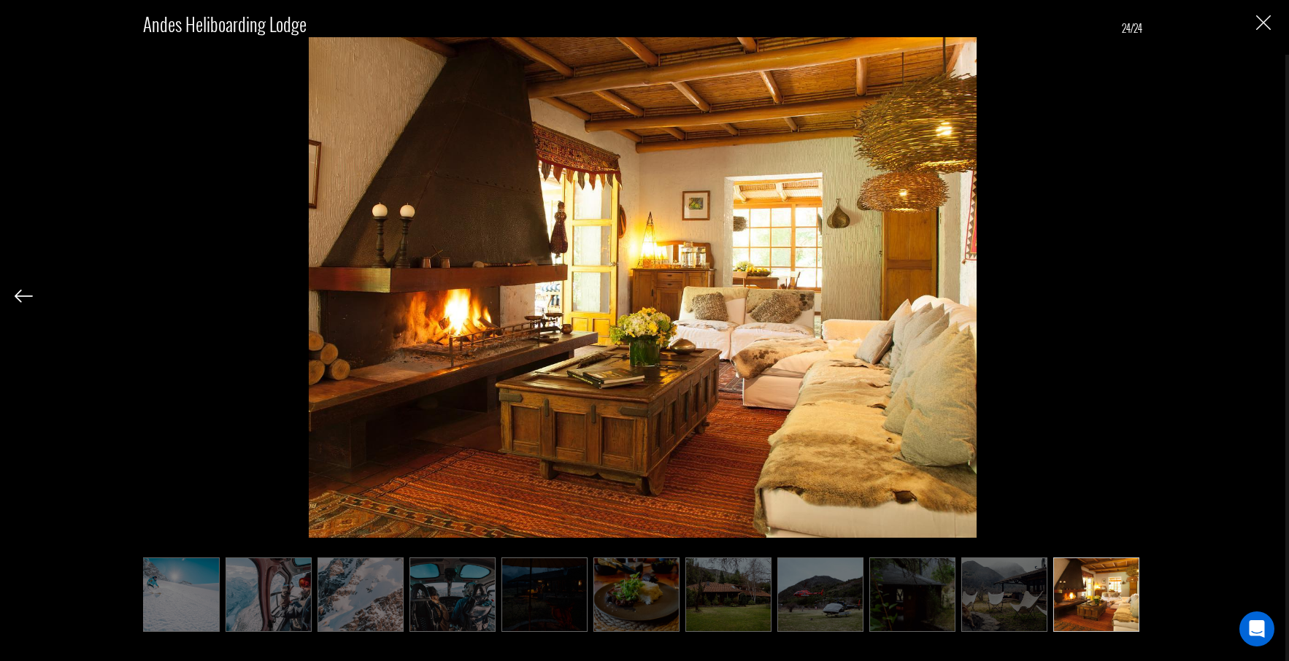
click at [1261, 290] on div "Andes Heliboarding Lodge 24/24" at bounding box center [643, 314] width 1256 height 628
click at [1260, 26] on img "Close" at bounding box center [1263, 22] width 15 height 15
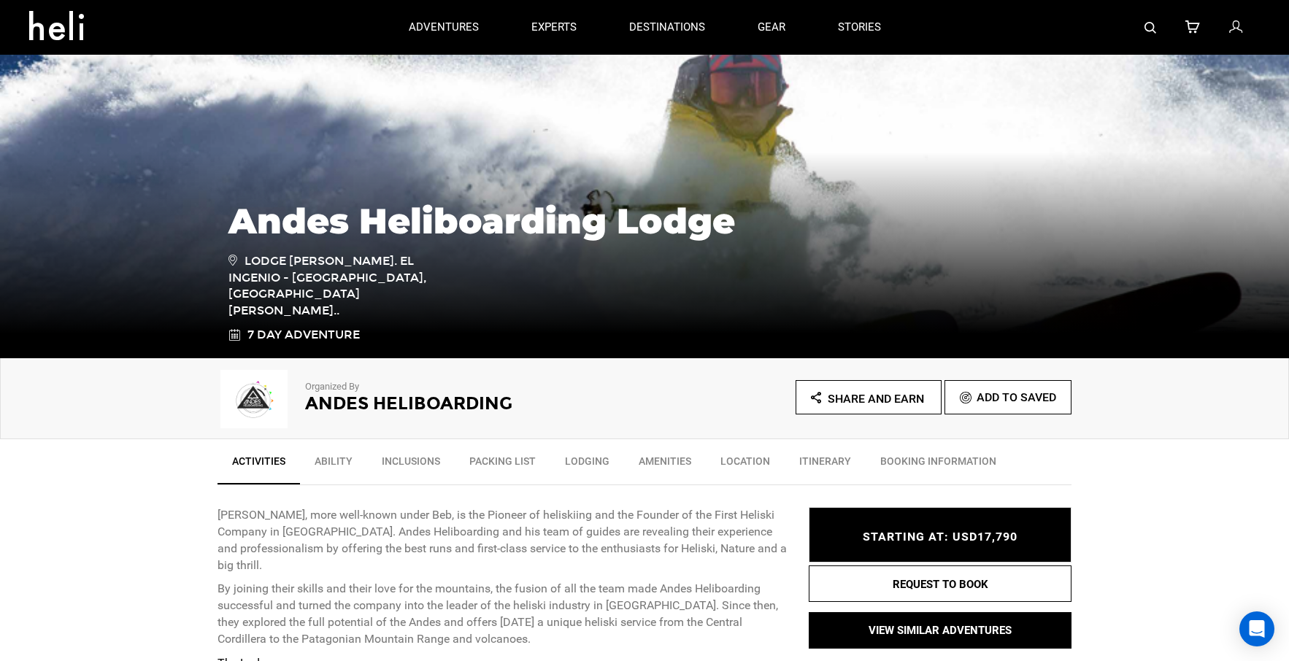
scroll to position [0, 0]
